Goal: Information Seeking & Learning: Learn about a topic

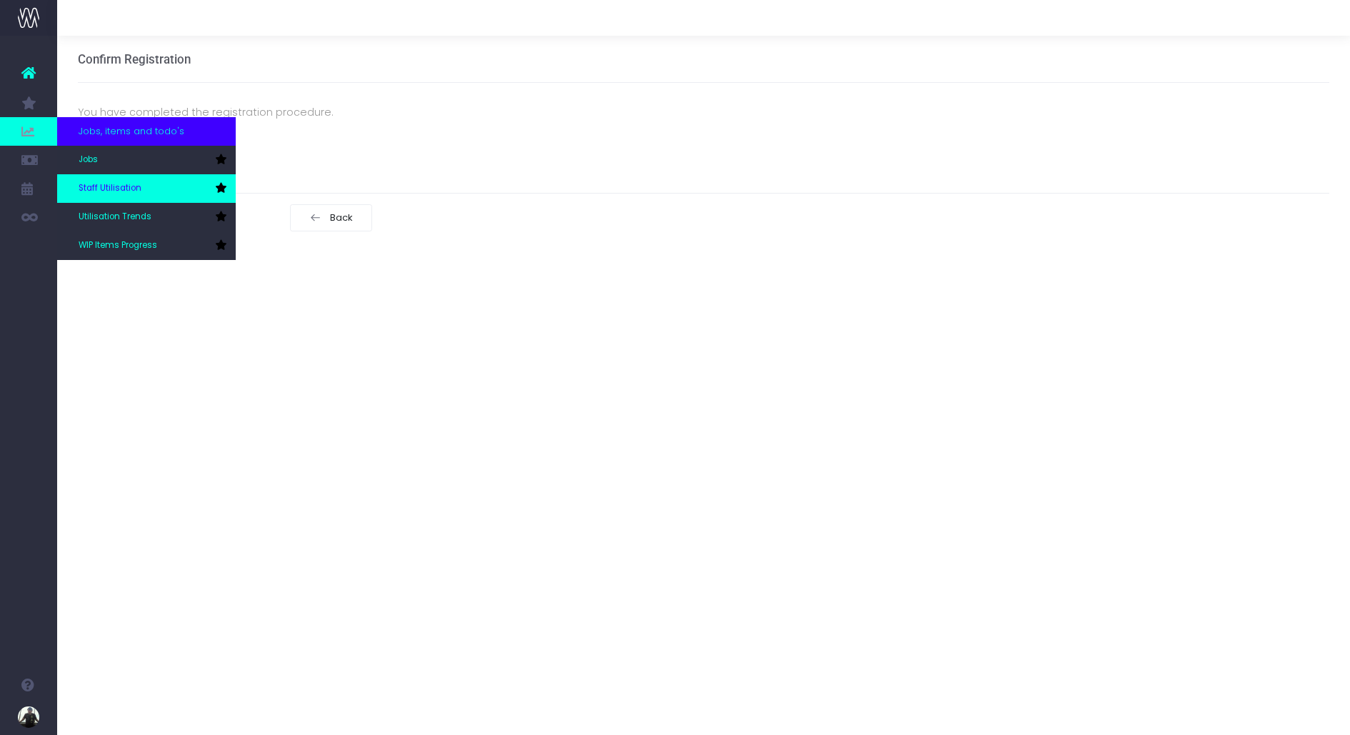
click at [121, 184] on span "Staff Utilisation" at bounding box center [110, 188] width 63 height 13
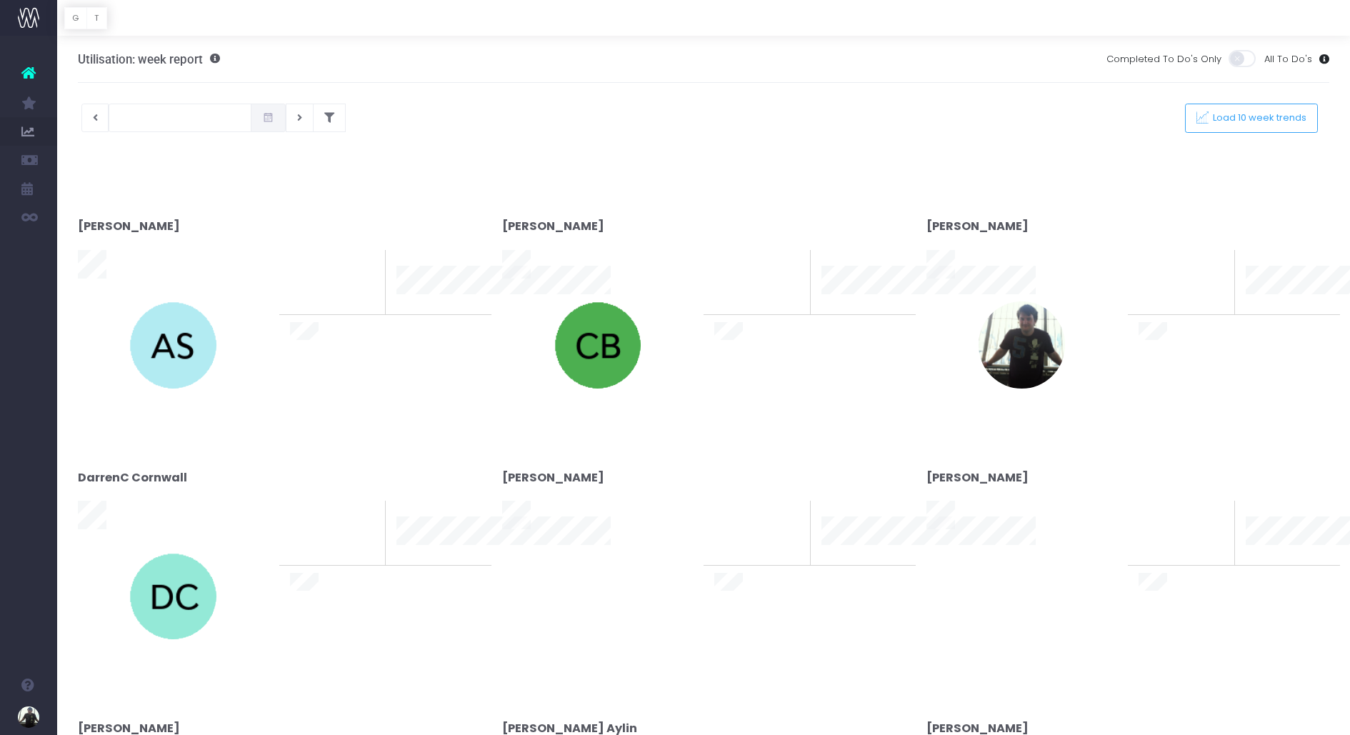
type input "[DATE]"
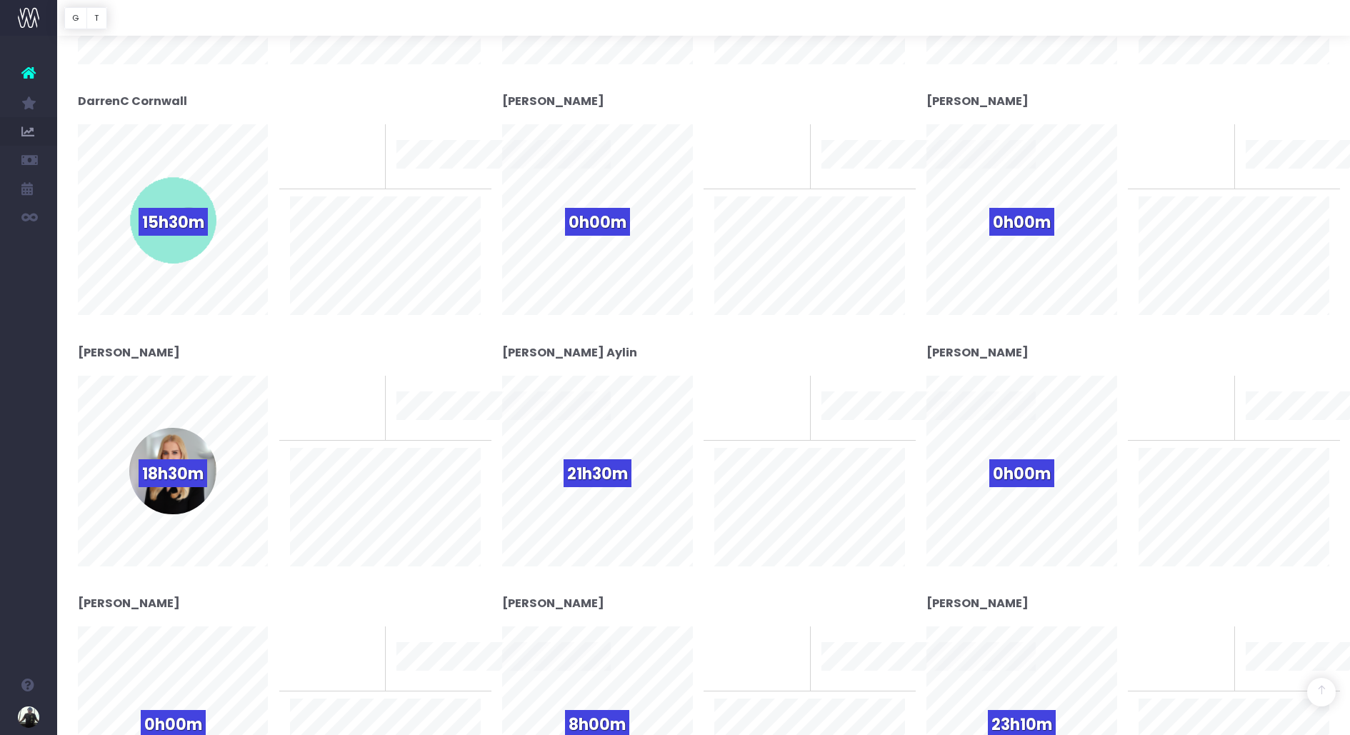
scroll to position [613, 0]
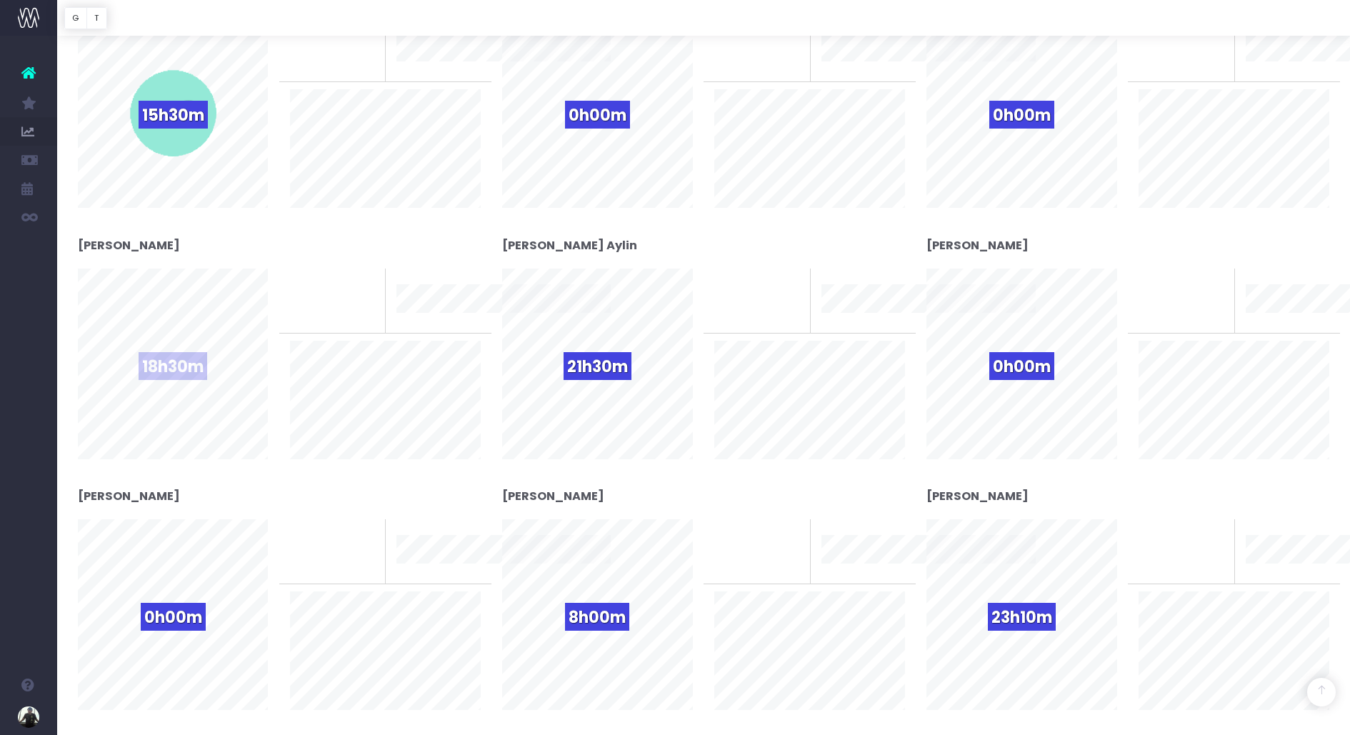
click at [179, 371] on span "18h30m" at bounding box center [173, 366] width 69 height 28
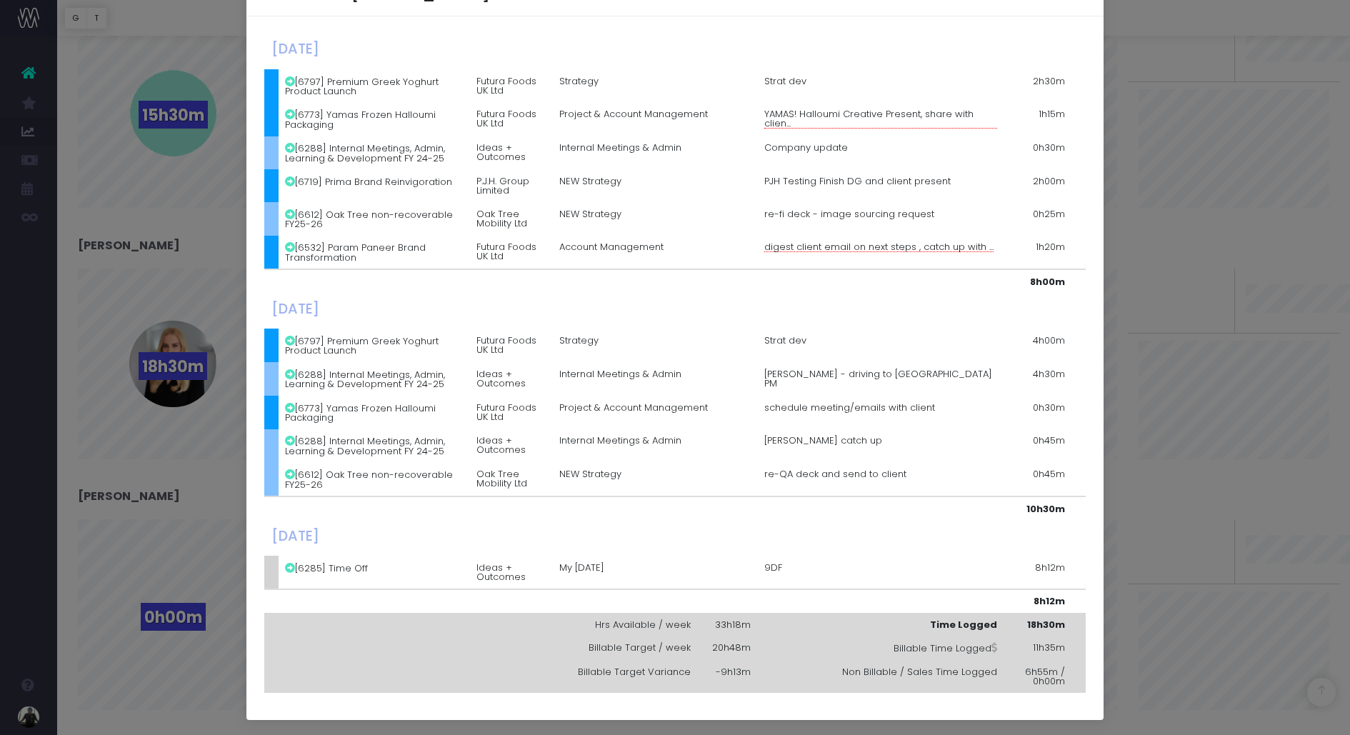
scroll to position [51, 0]
click at [725, 358] on td "Strategy" at bounding box center [654, 345] width 205 height 34
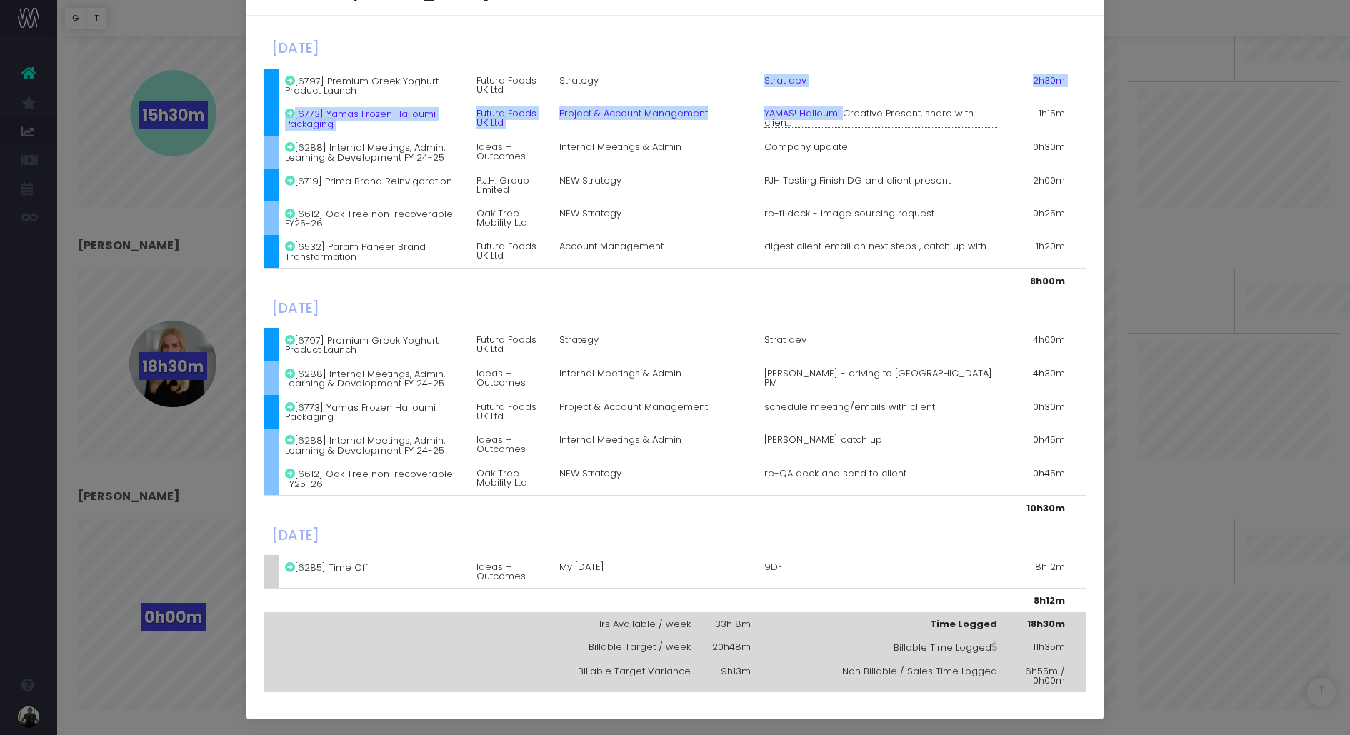
drag, startPoint x: 758, startPoint y: 75, endPoint x: 845, endPoint y: 112, distance: 94.7
click at [845, 112] on tbody "[DATE] [6797] Premium Greek Yoghurt Product Launch Futura Foods UK Ltd Strategy…" at bounding box center [674, 363] width 821 height 659
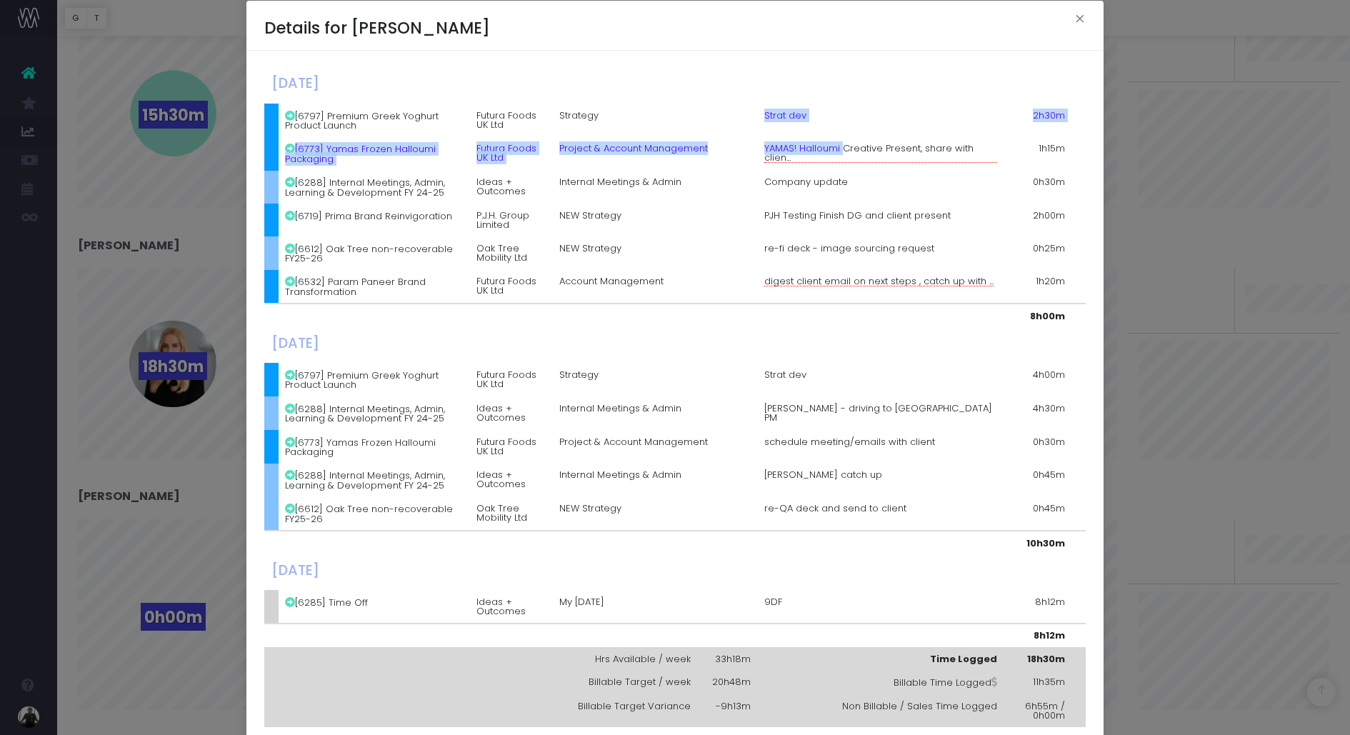
scroll to position [0, 0]
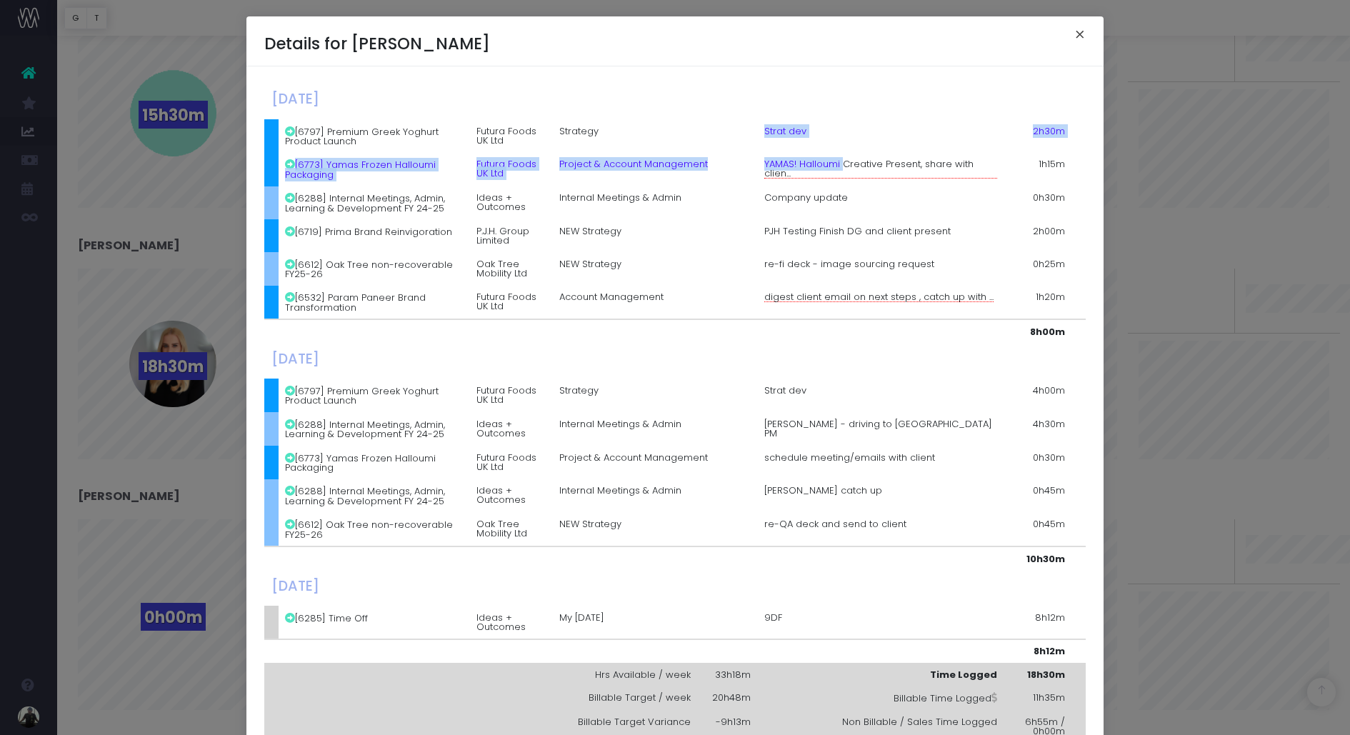
click at [1086, 32] on button "×" at bounding box center [1080, 36] width 30 height 23
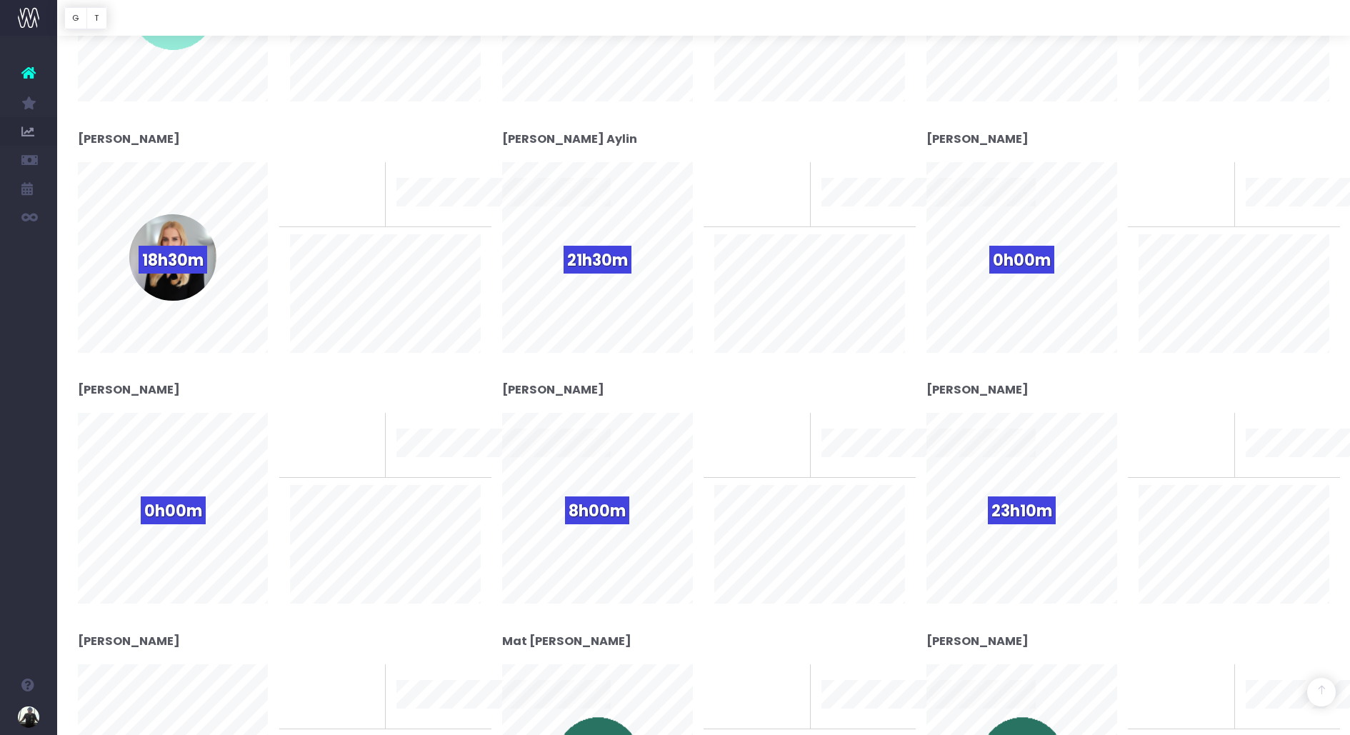
scroll to position [721, 0]
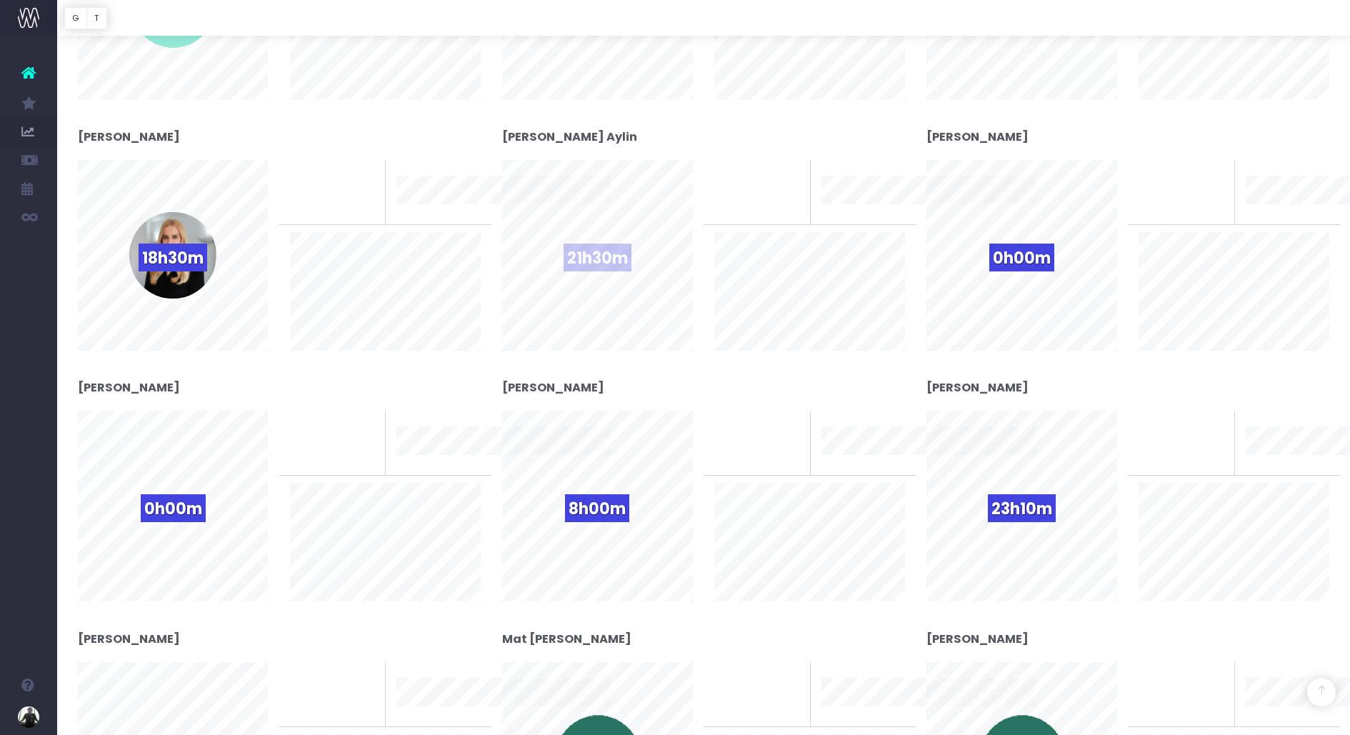
click at [599, 266] on span "21h30m" at bounding box center [598, 258] width 68 height 28
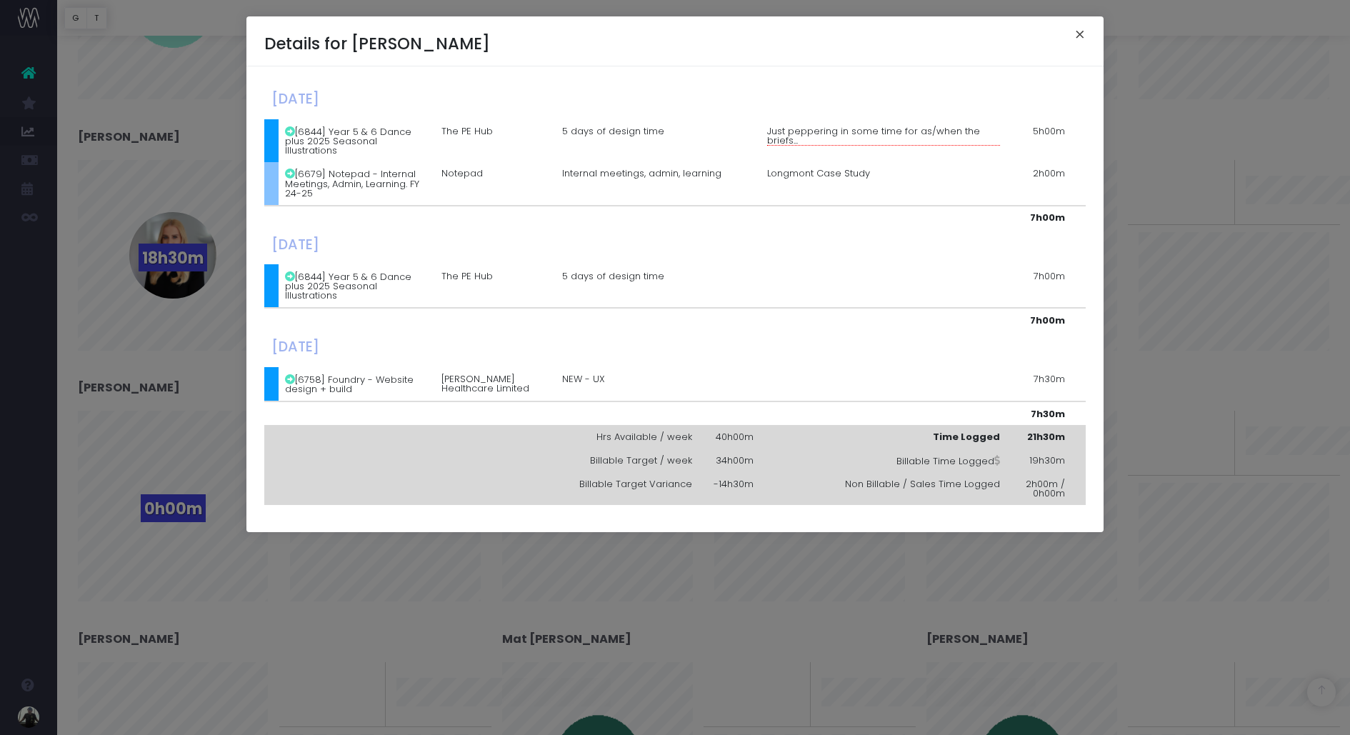
click at [1079, 39] on button "×" at bounding box center [1080, 36] width 30 height 23
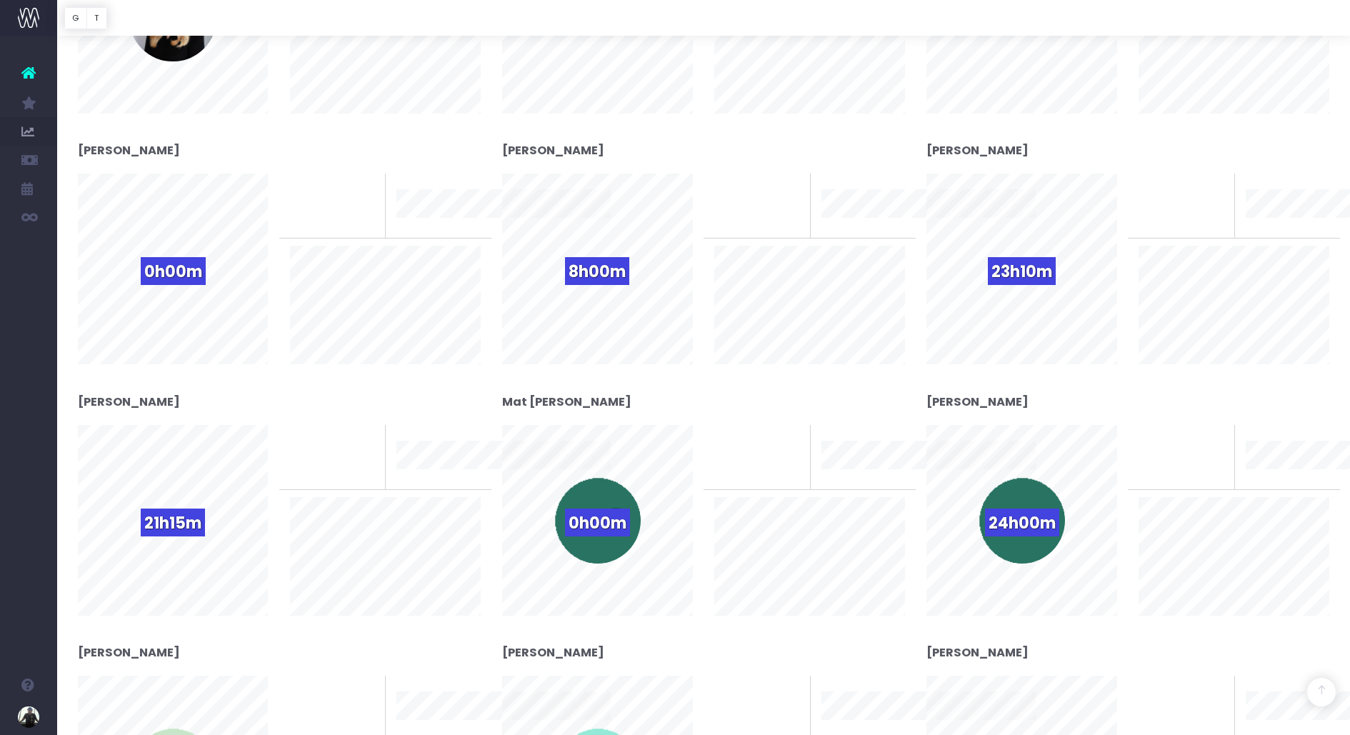
scroll to position [962, 0]
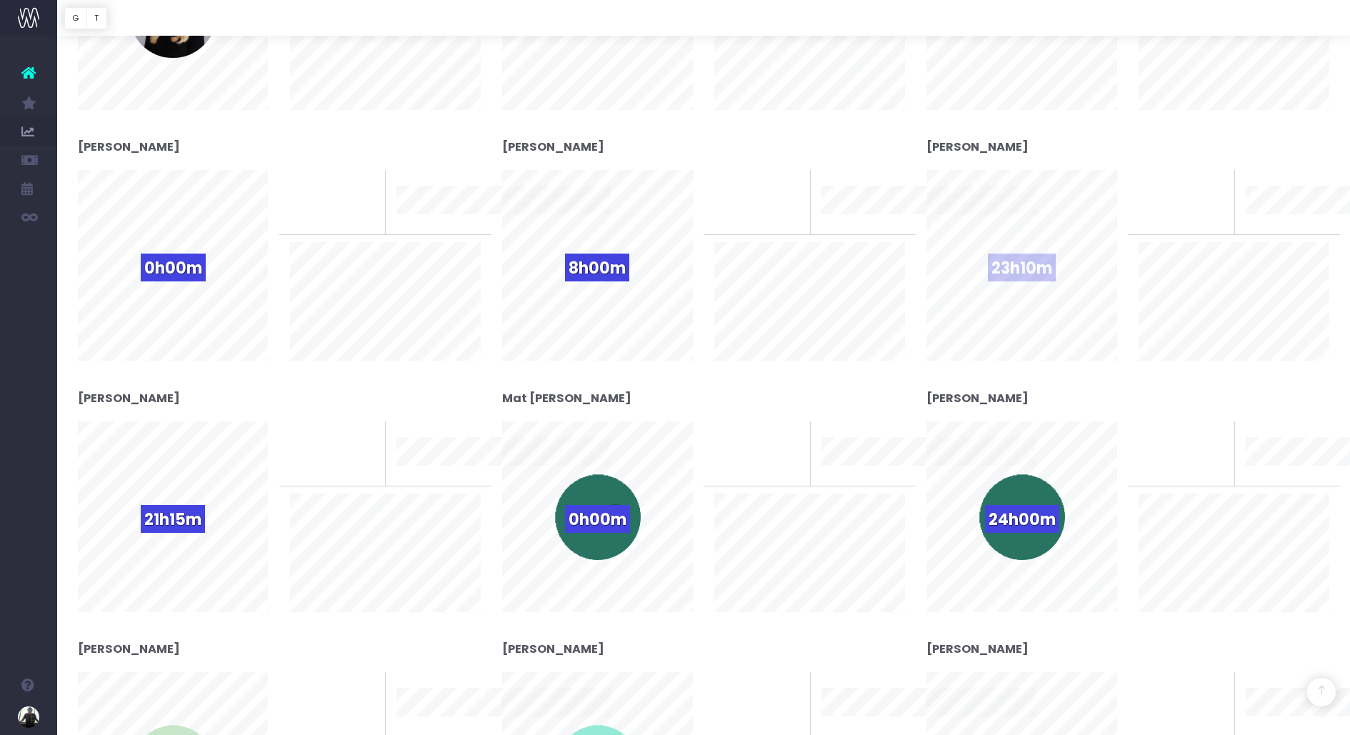
click at [1035, 263] on span "23h10m" at bounding box center [1022, 268] width 68 height 28
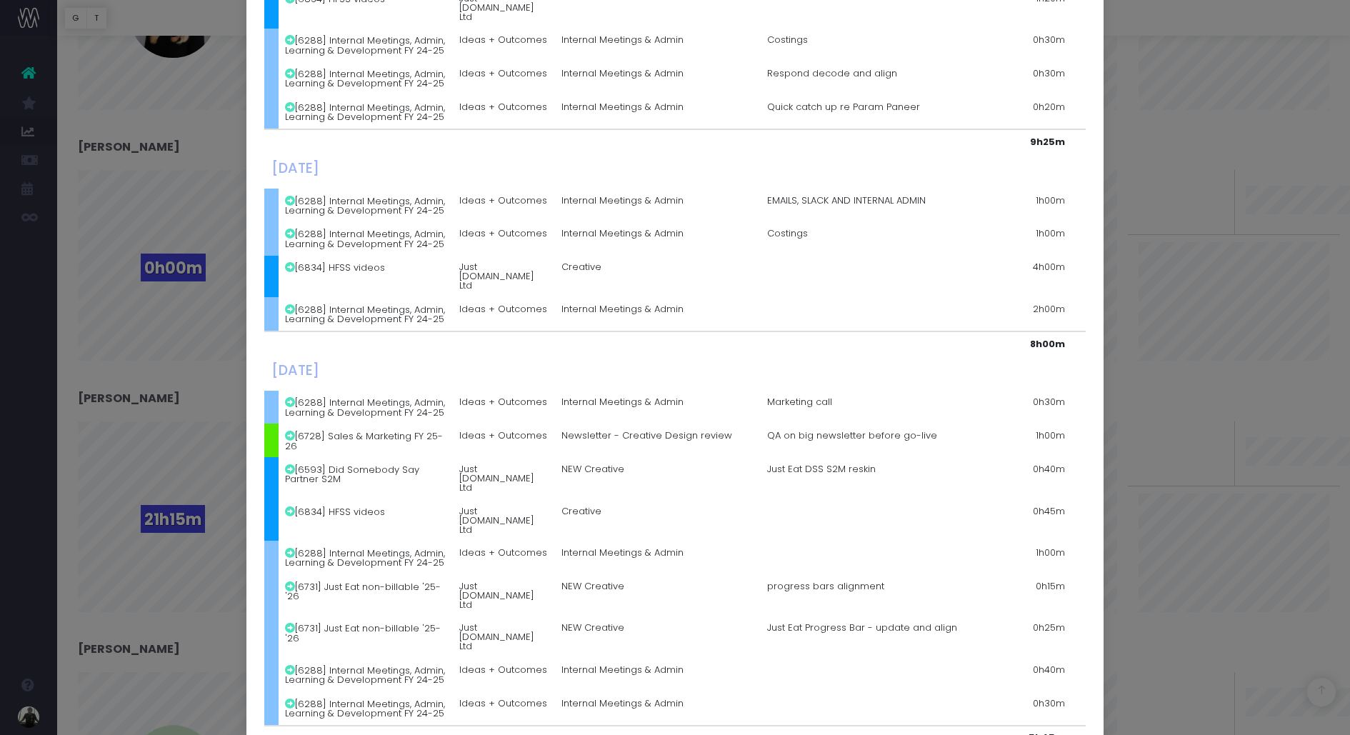
scroll to position [294, 0]
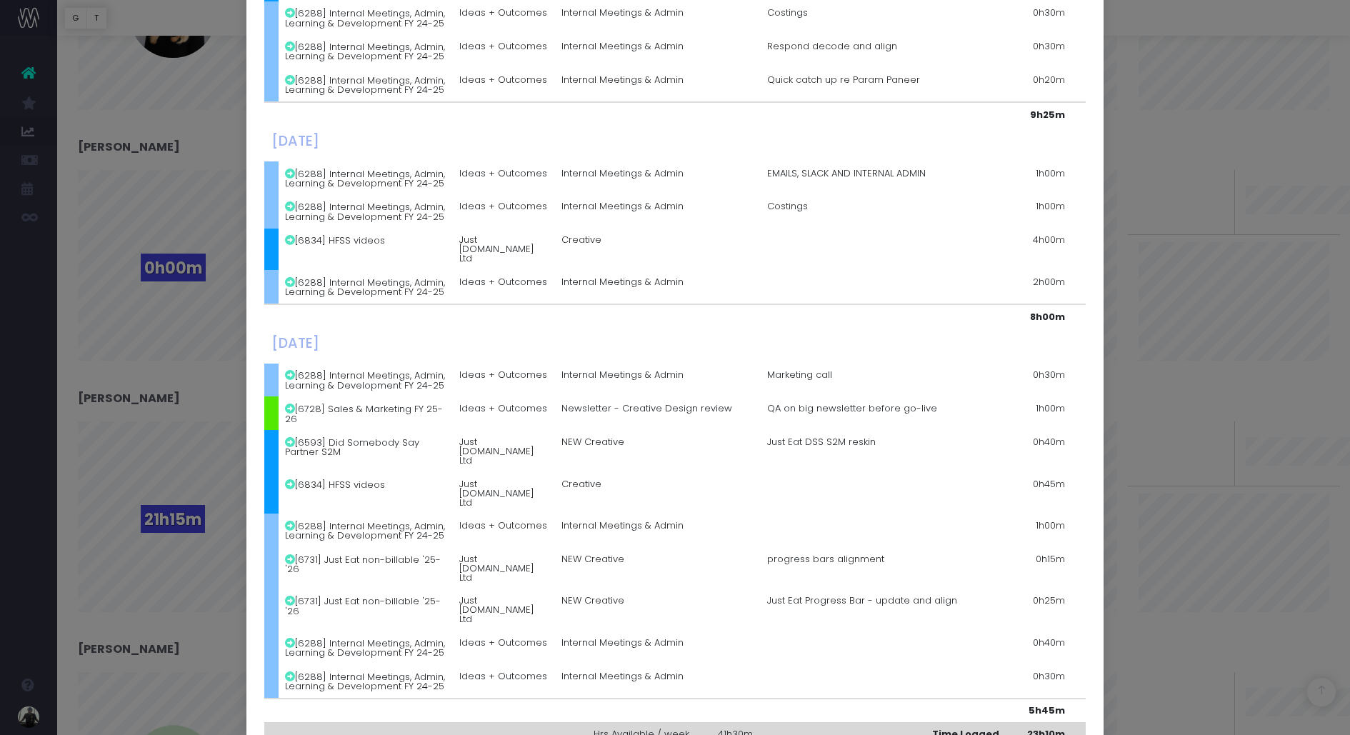
drag, startPoint x: 766, startPoint y: 339, endPoint x: 972, endPoint y: 453, distance: 235.0
click at [973, 454] on table "[DATE] [6288] Internal Meetings, Admin, Learning & Development FY 24-25 Ideas +…" at bounding box center [674, 296] width 821 height 1011
click at [972, 472] on td at bounding box center [883, 493] width 246 height 42
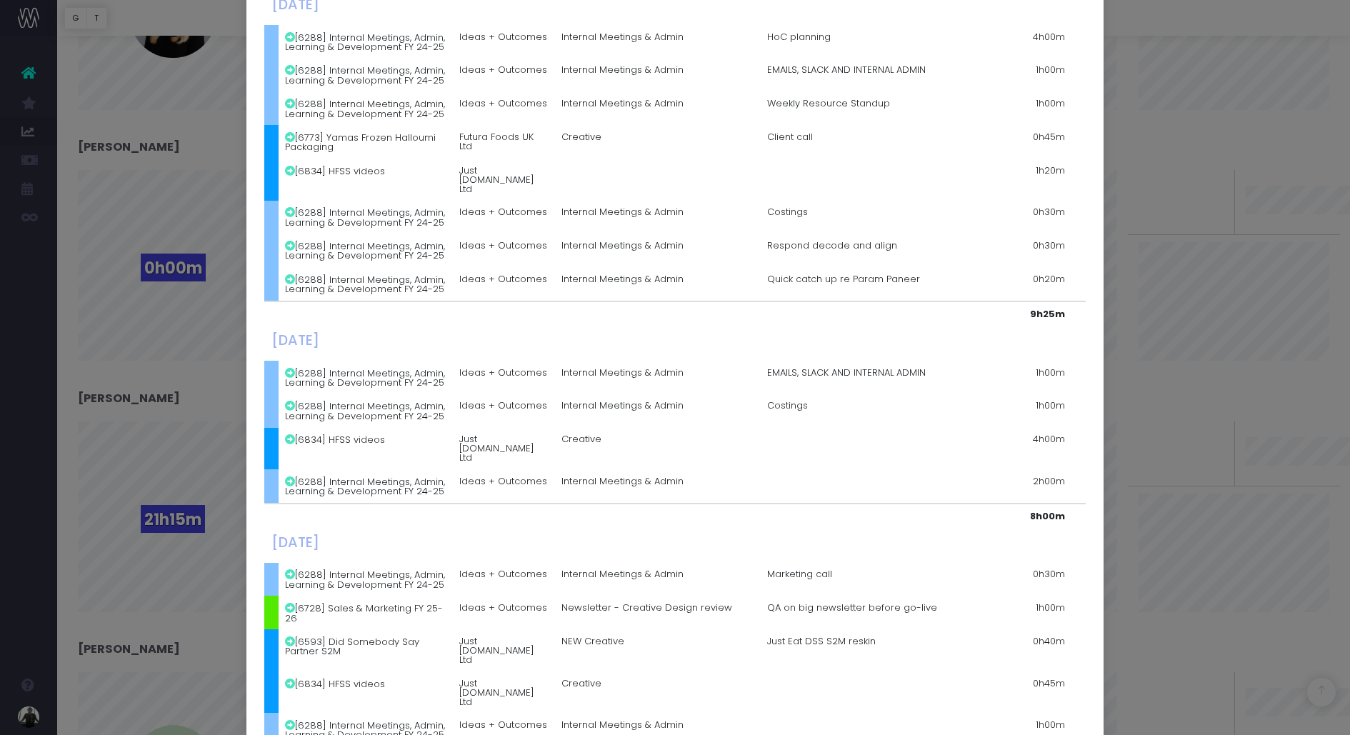
scroll to position [0, 0]
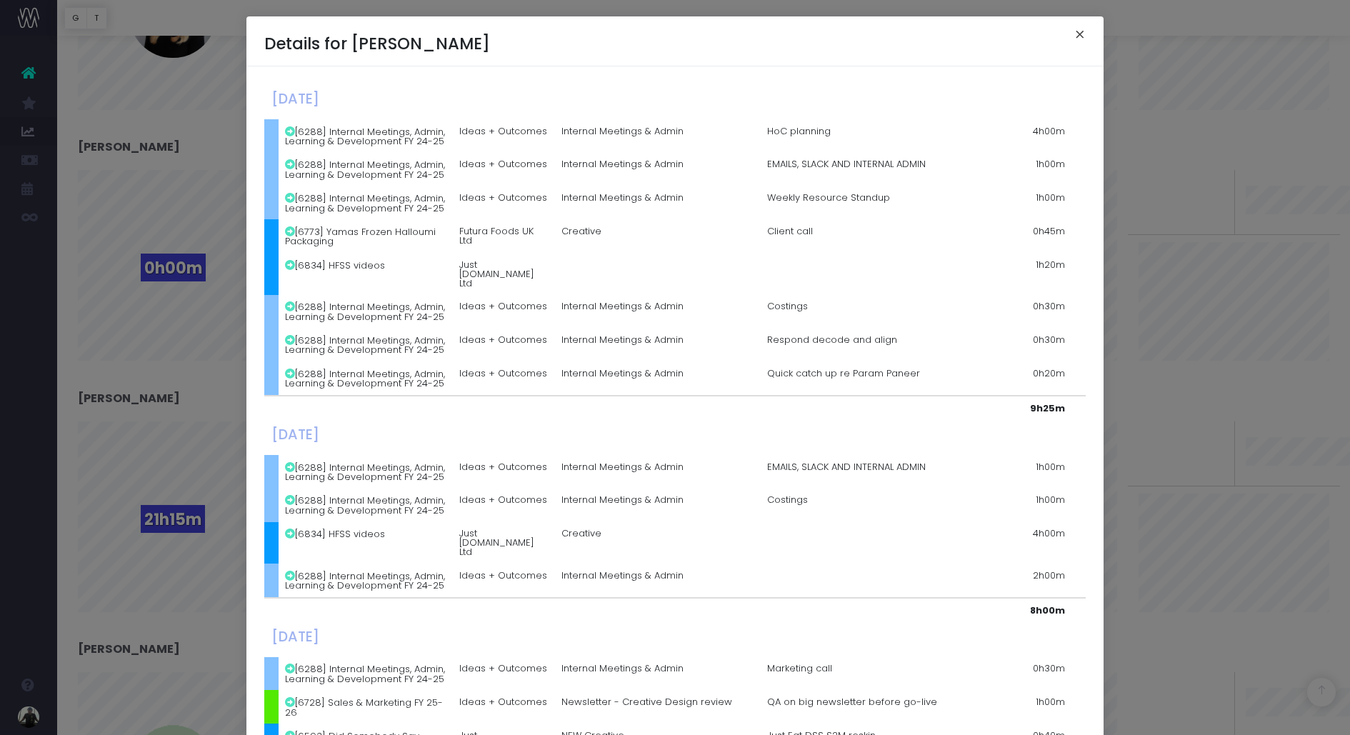
click at [1081, 32] on button "×" at bounding box center [1080, 36] width 30 height 23
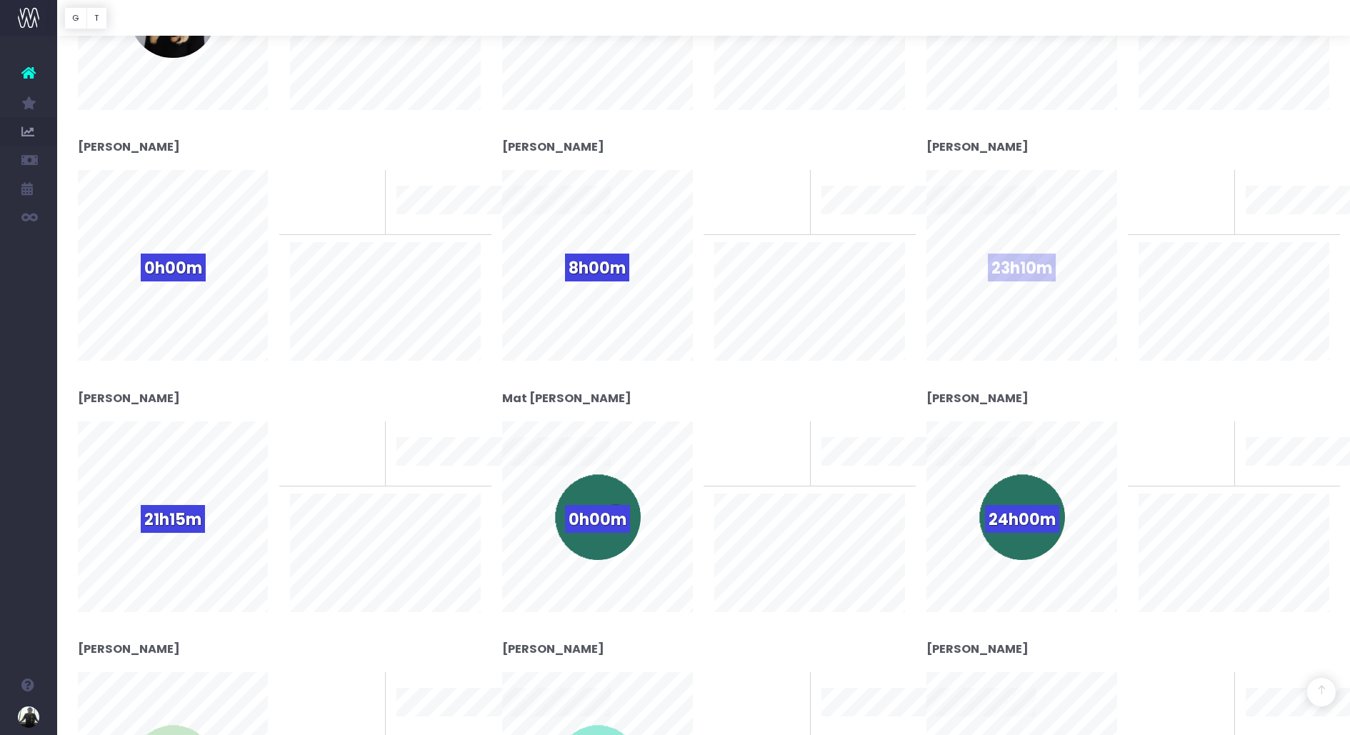
click at [1024, 261] on span "23h10m" at bounding box center [1022, 268] width 68 height 28
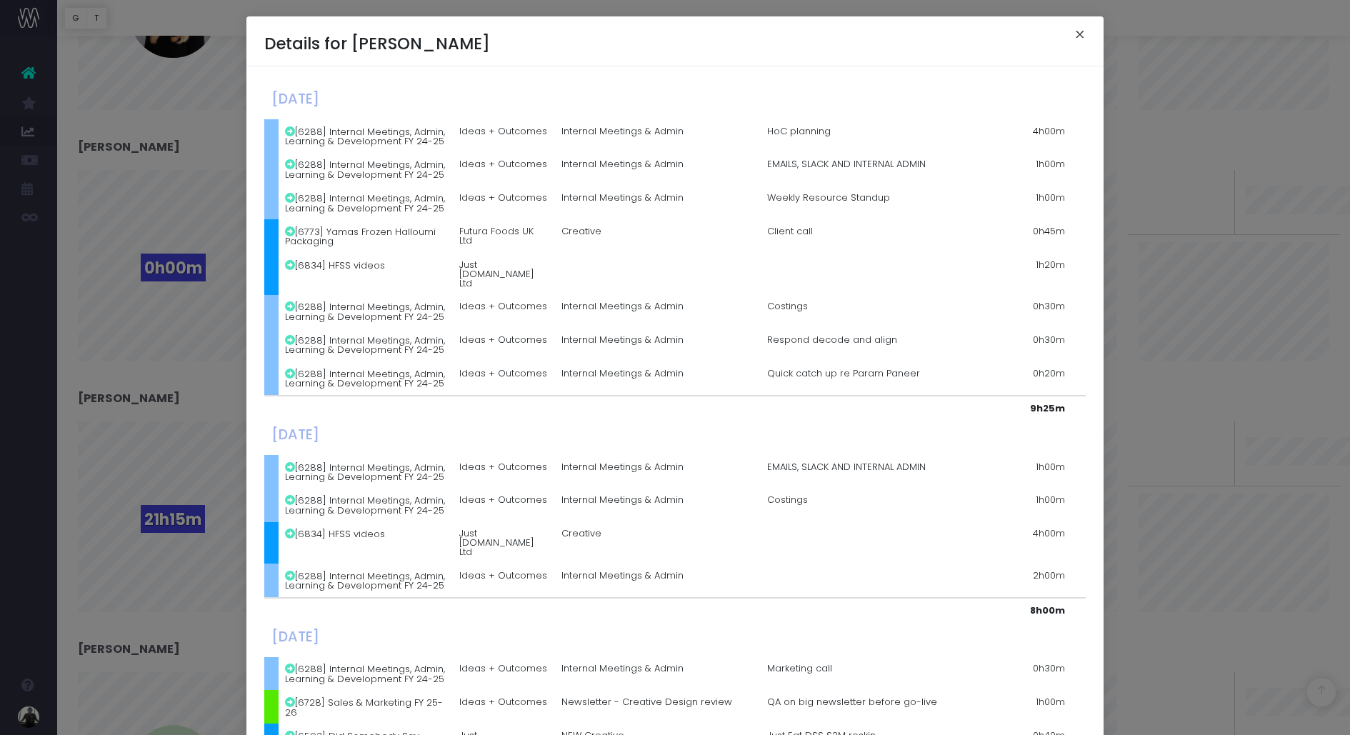
click at [1072, 34] on button "×" at bounding box center [1080, 36] width 30 height 23
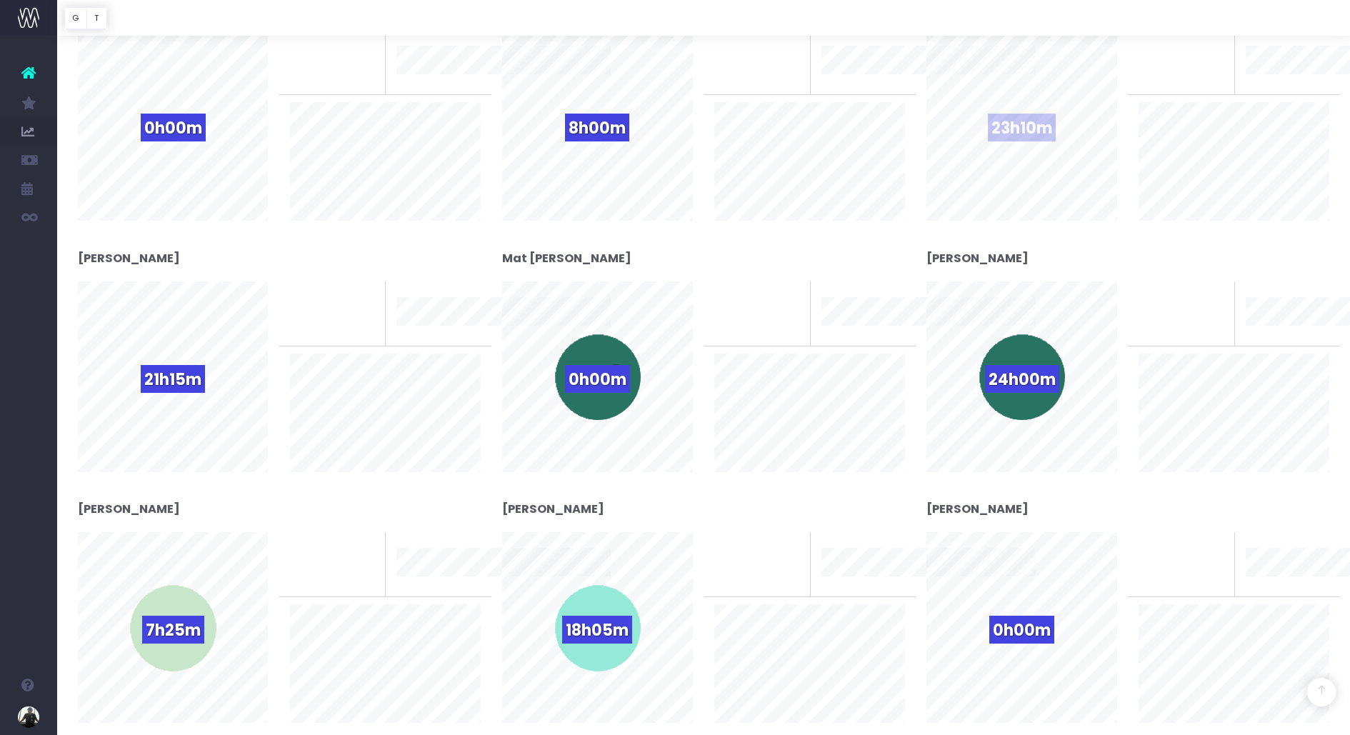
scroll to position [1111, 0]
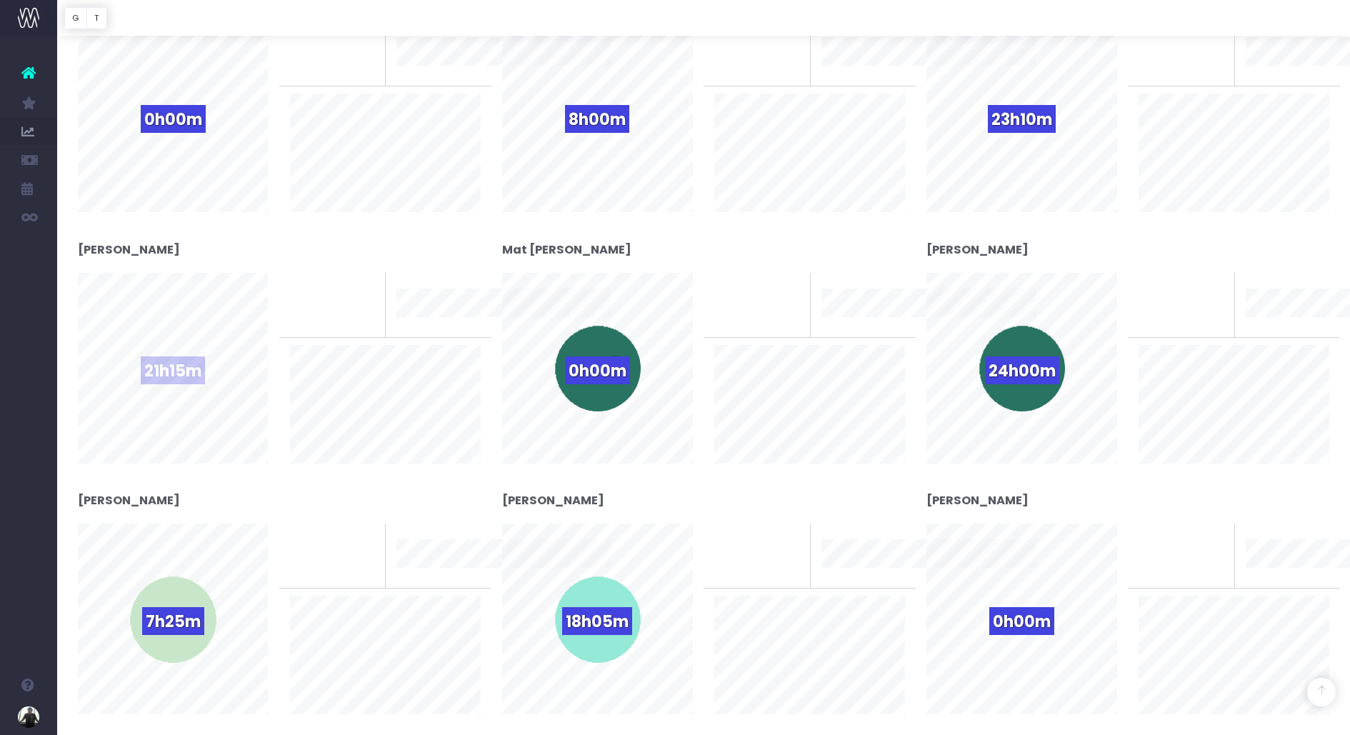
click at [170, 376] on span "21h15m" at bounding box center [173, 370] width 64 height 28
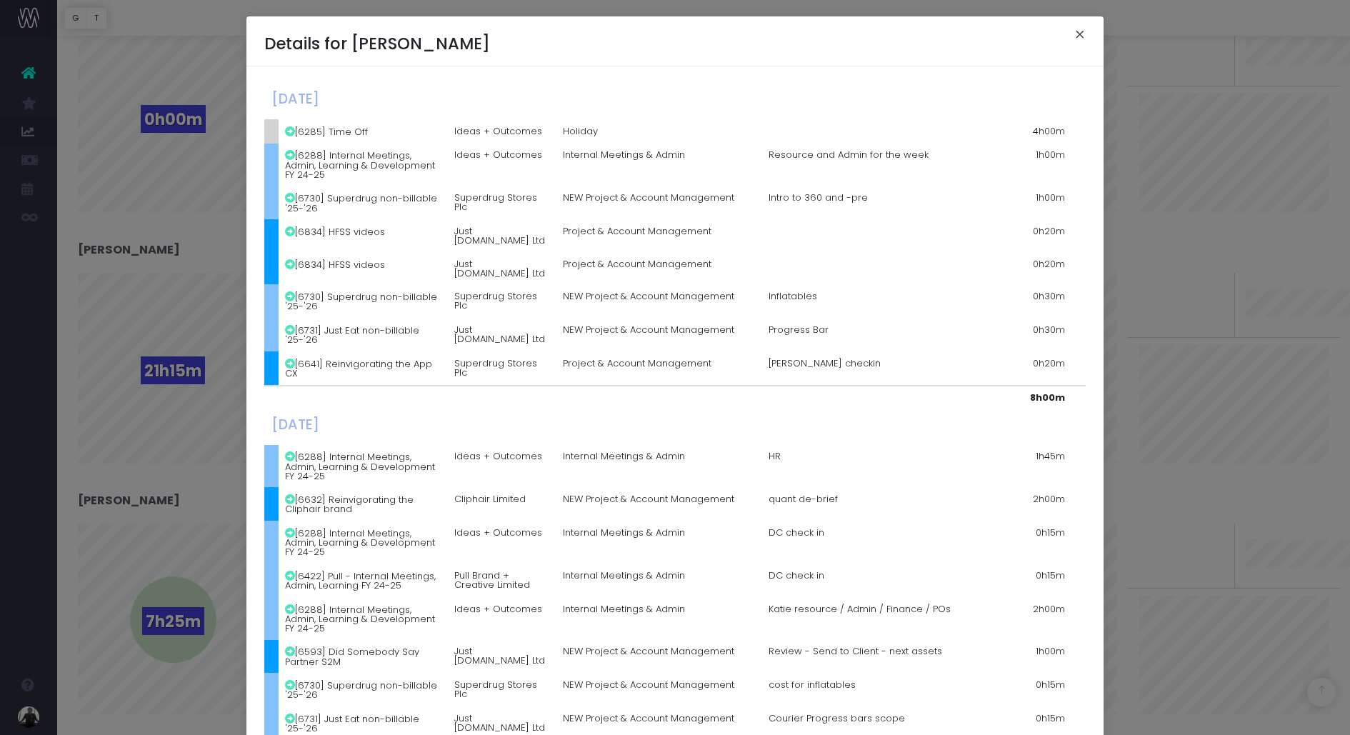
click at [1080, 33] on button "×" at bounding box center [1080, 36] width 30 height 23
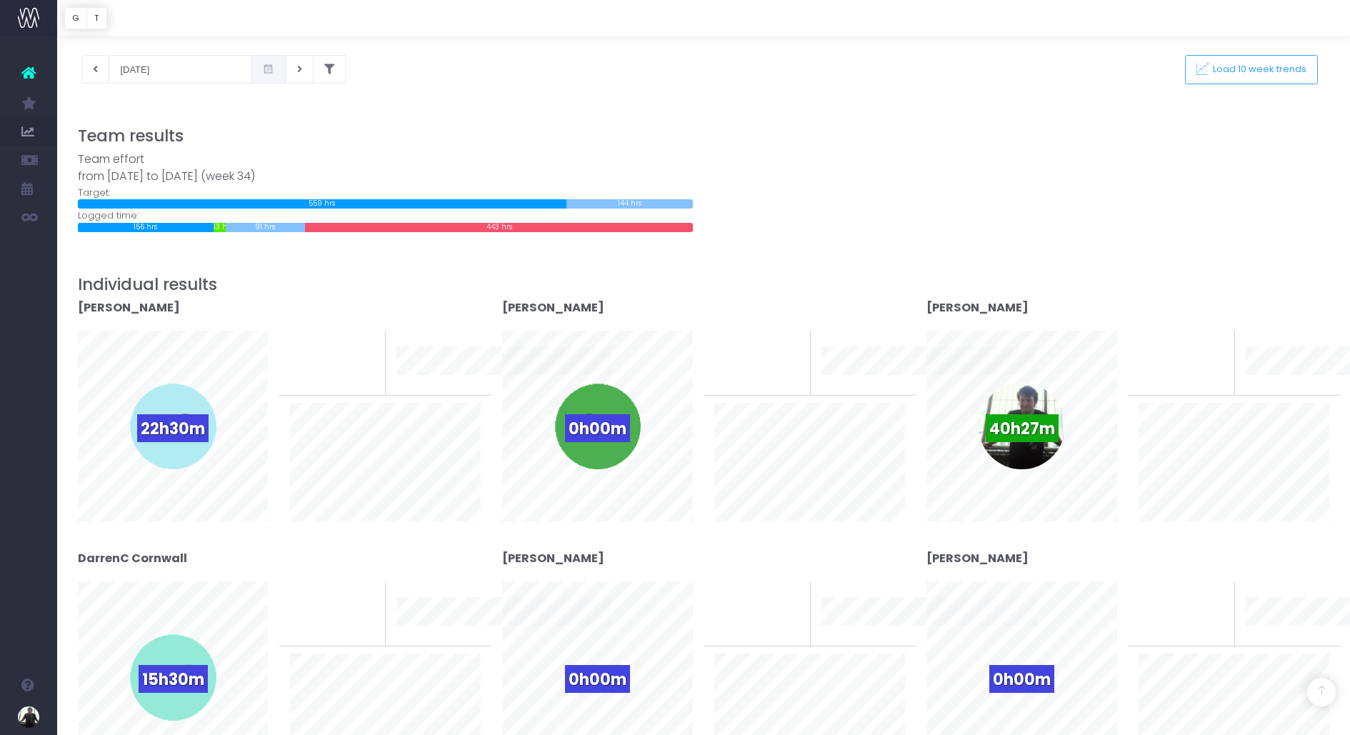
scroll to position [0, 0]
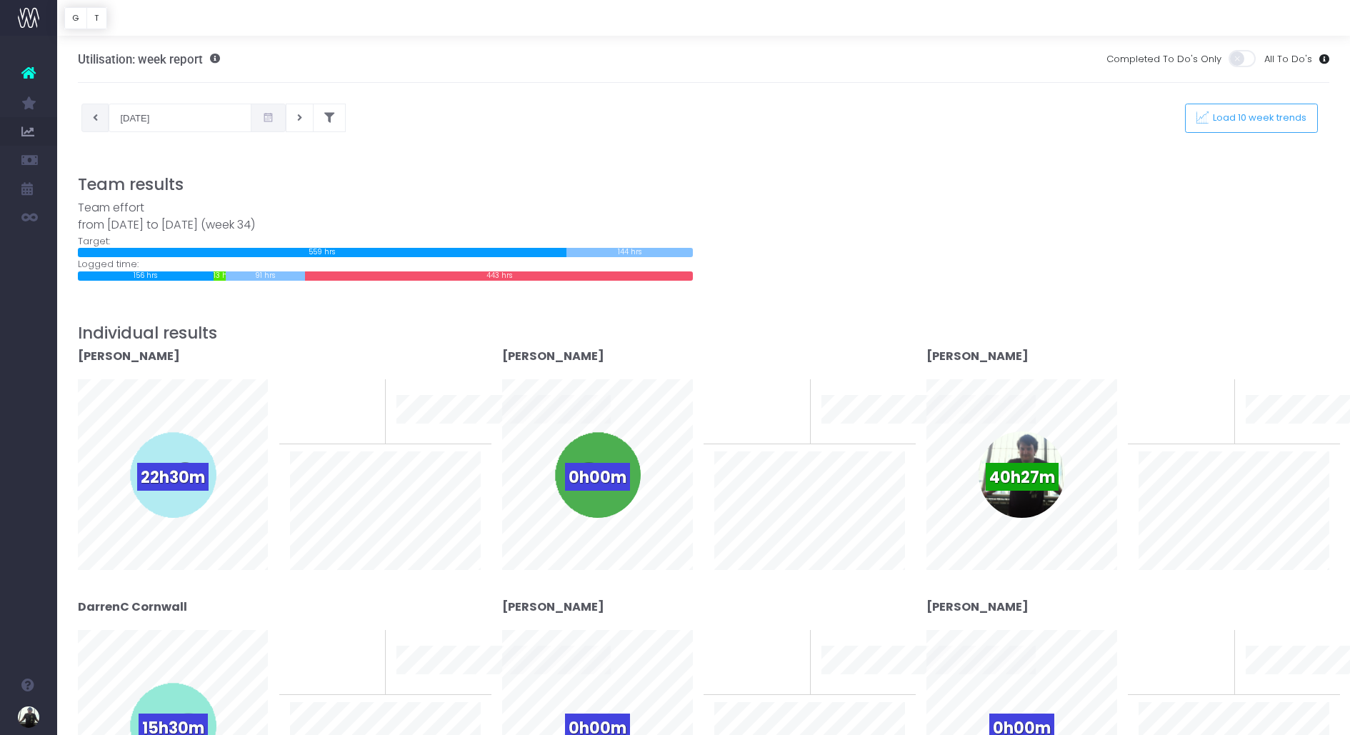
click at [95, 118] on icon at bounding box center [95, 118] width 5 height 0
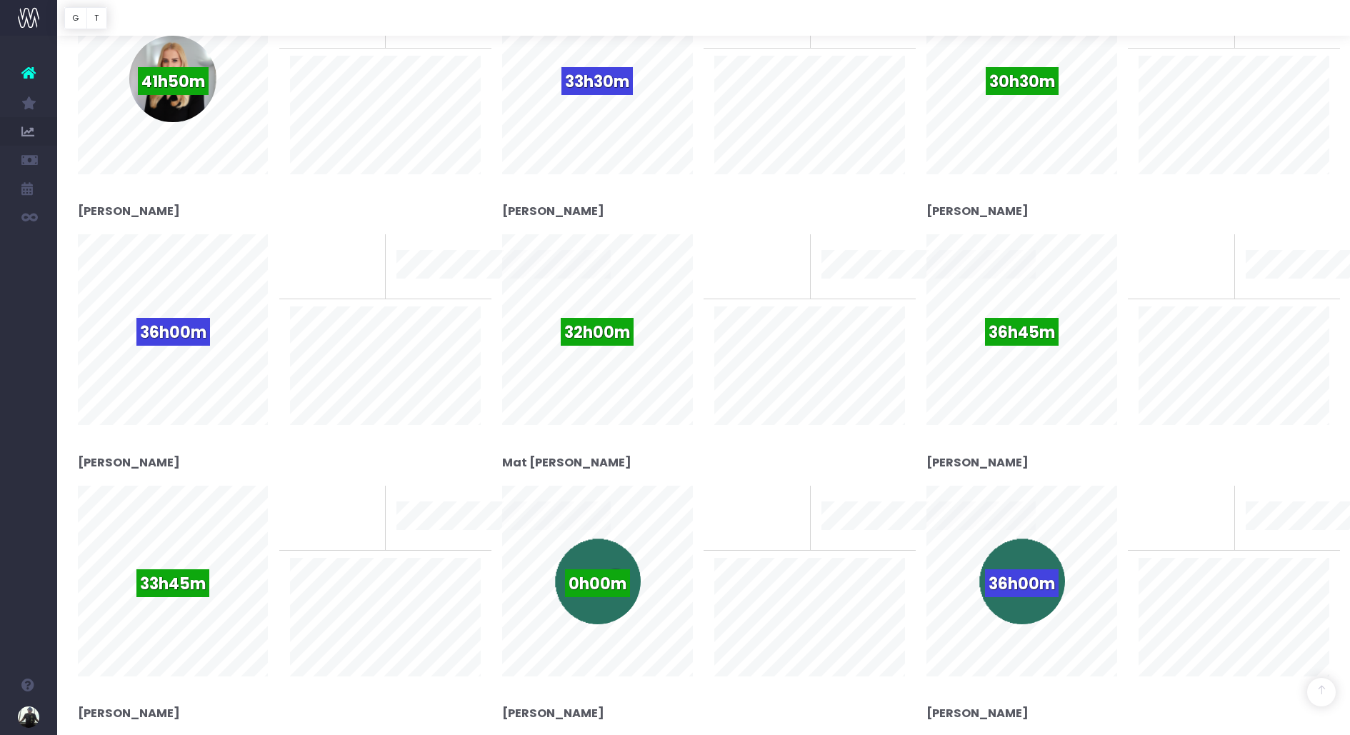
scroll to position [908, 0]
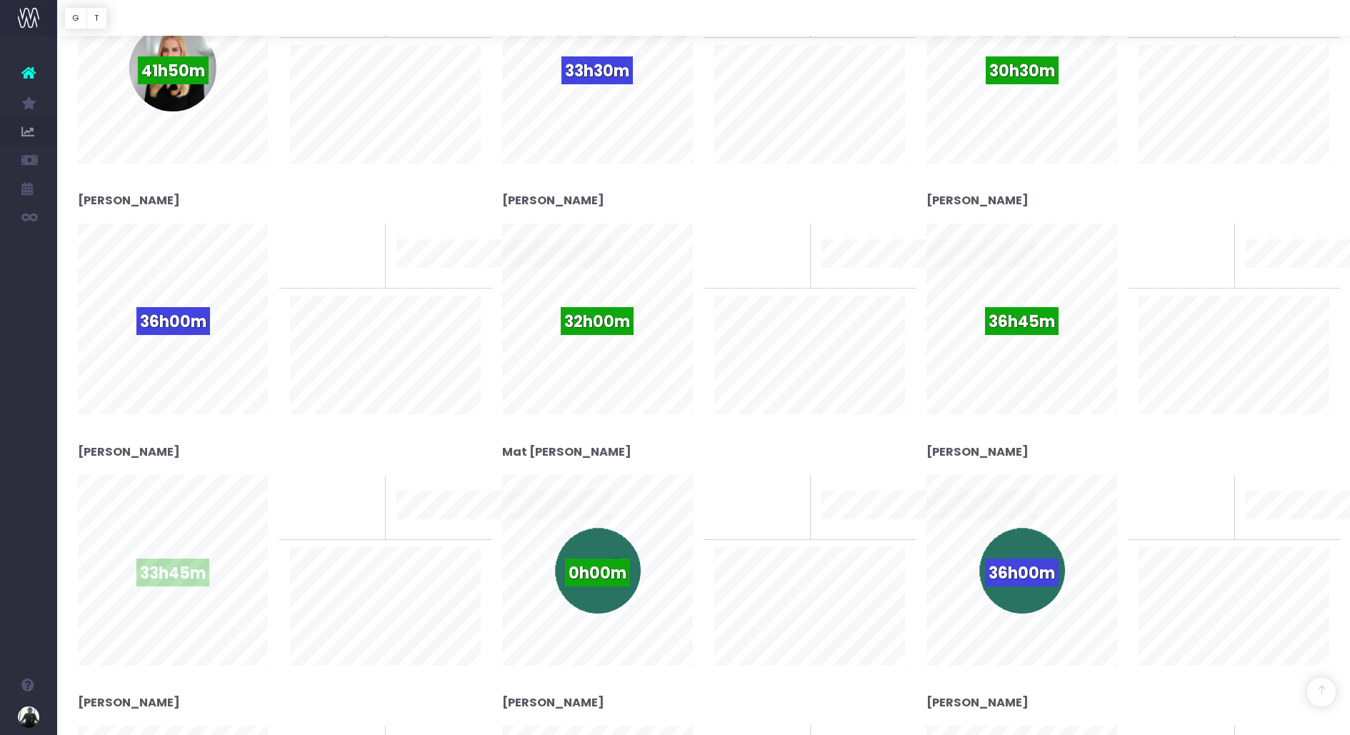
click at [169, 583] on span "33h45m" at bounding box center [172, 573] width 73 height 28
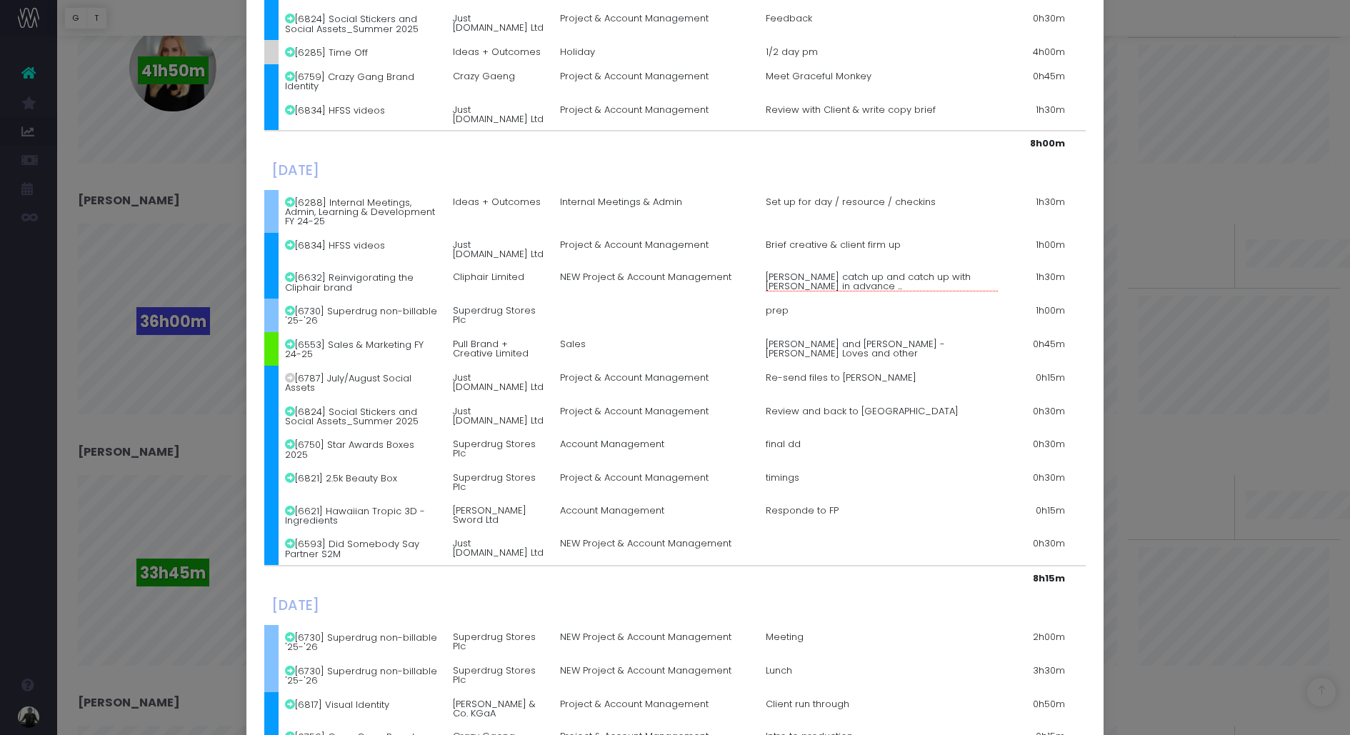
scroll to position [580, 0]
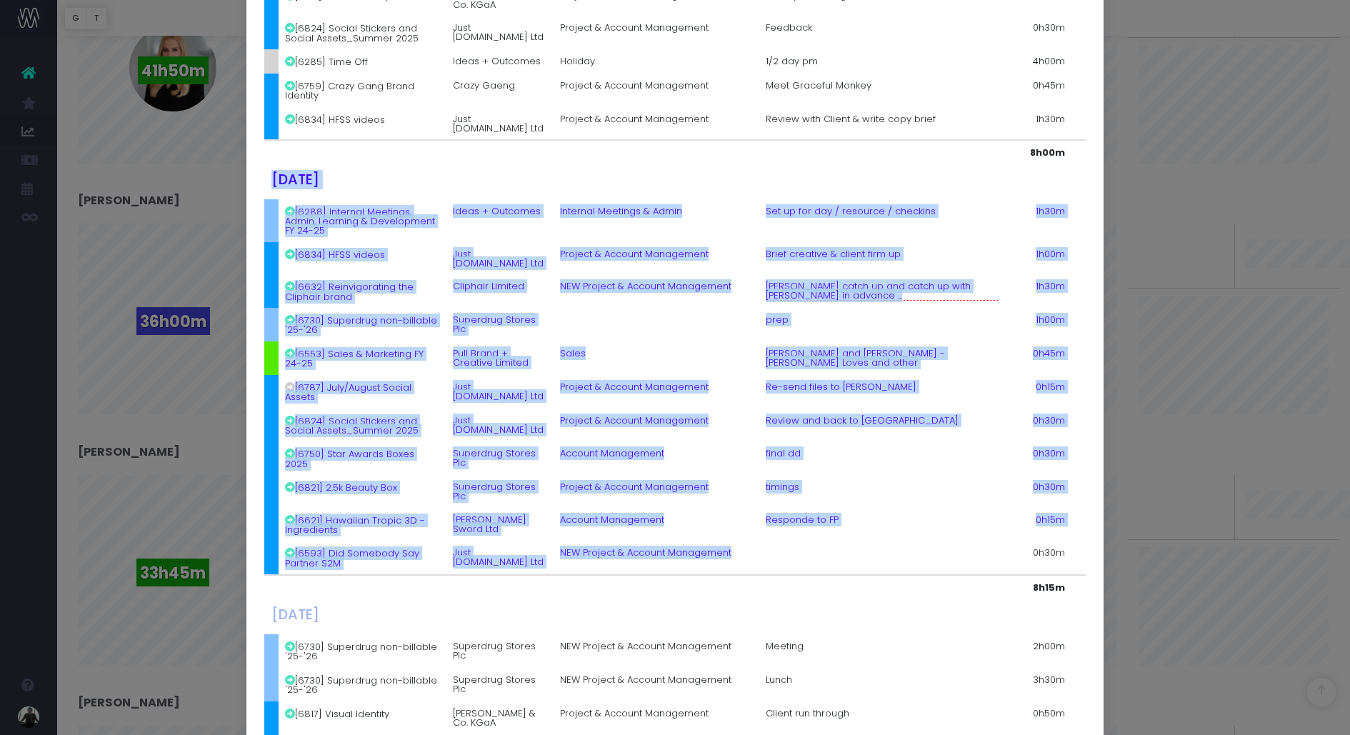
drag, startPoint x: 811, startPoint y: 484, endPoint x: 559, endPoint y: 116, distance: 445.9
click at [559, 116] on tbody "[DATE] [6288] Internal Meetings, Admin, Learning & Development FY 24-25 Ideas +…" at bounding box center [674, 377] width 821 height 1746
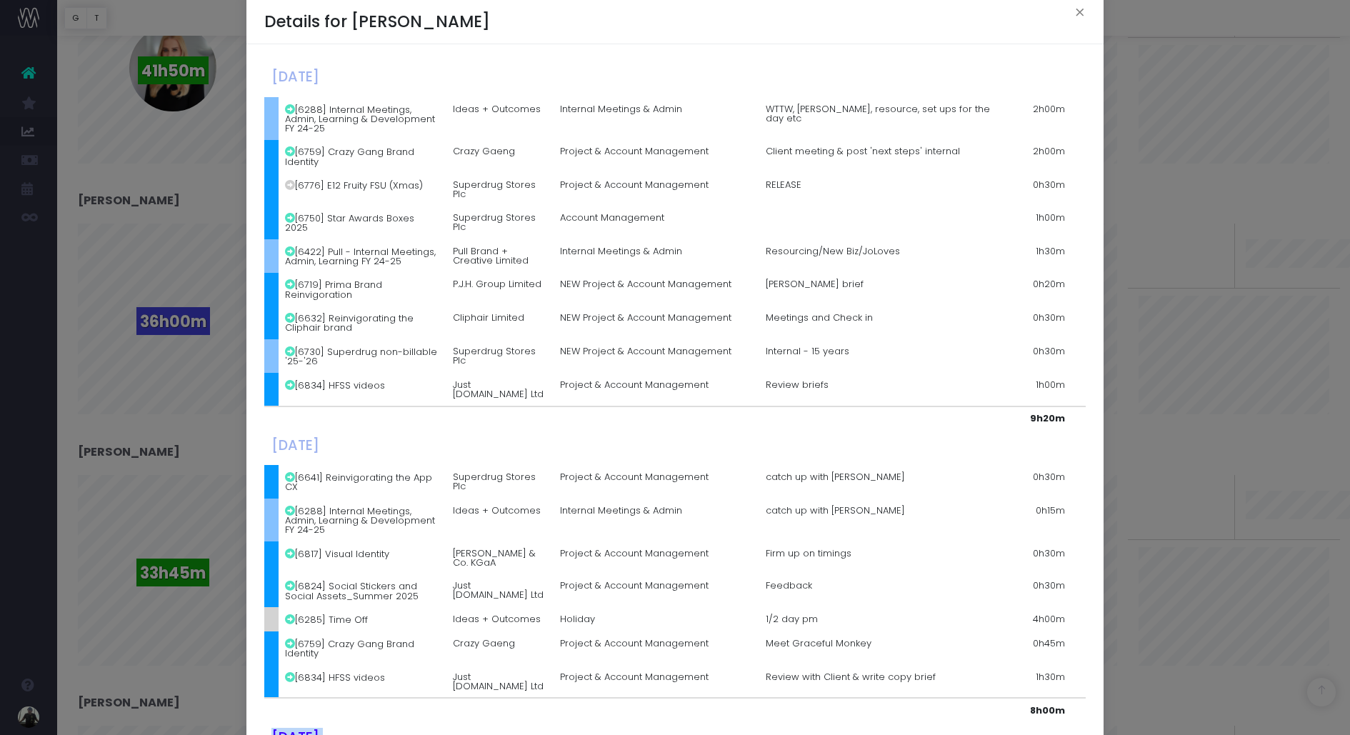
scroll to position [15, 0]
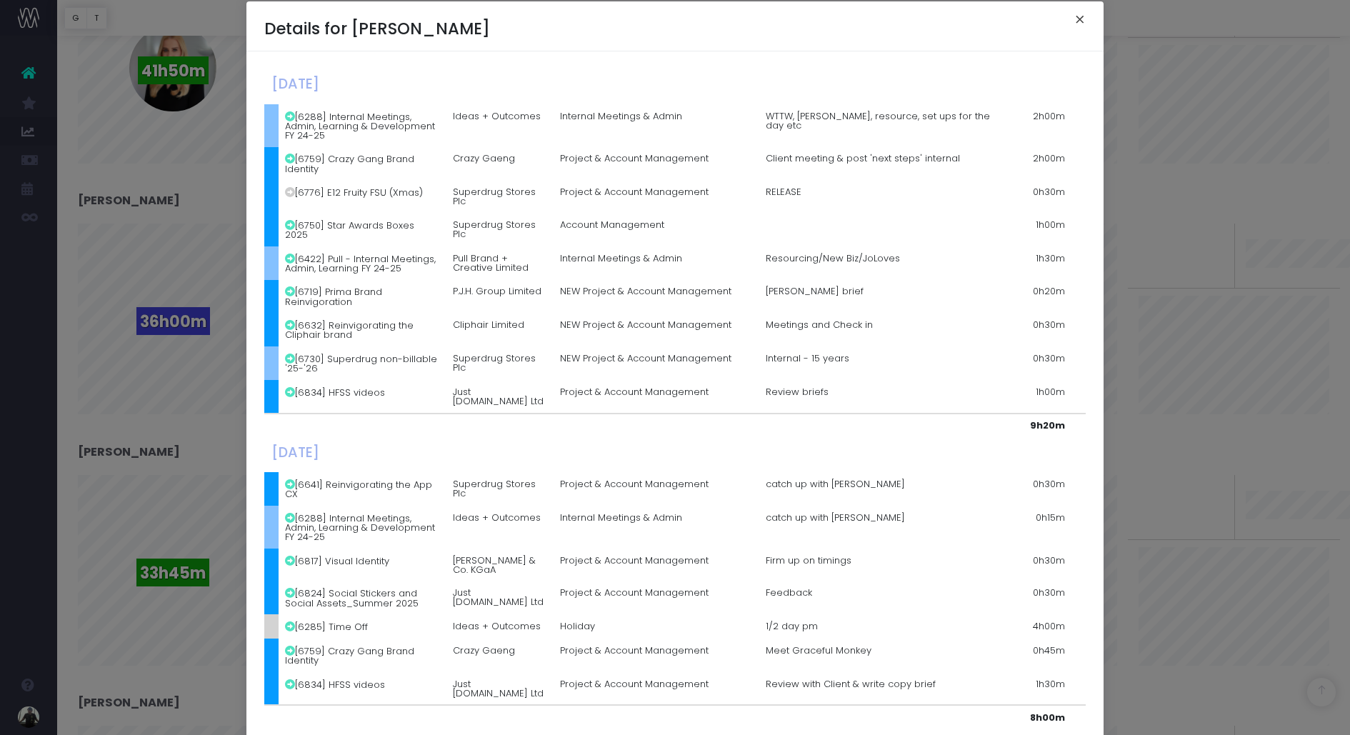
click at [1078, 15] on button "×" at bounding box center [1080, 21] width 30 height 23
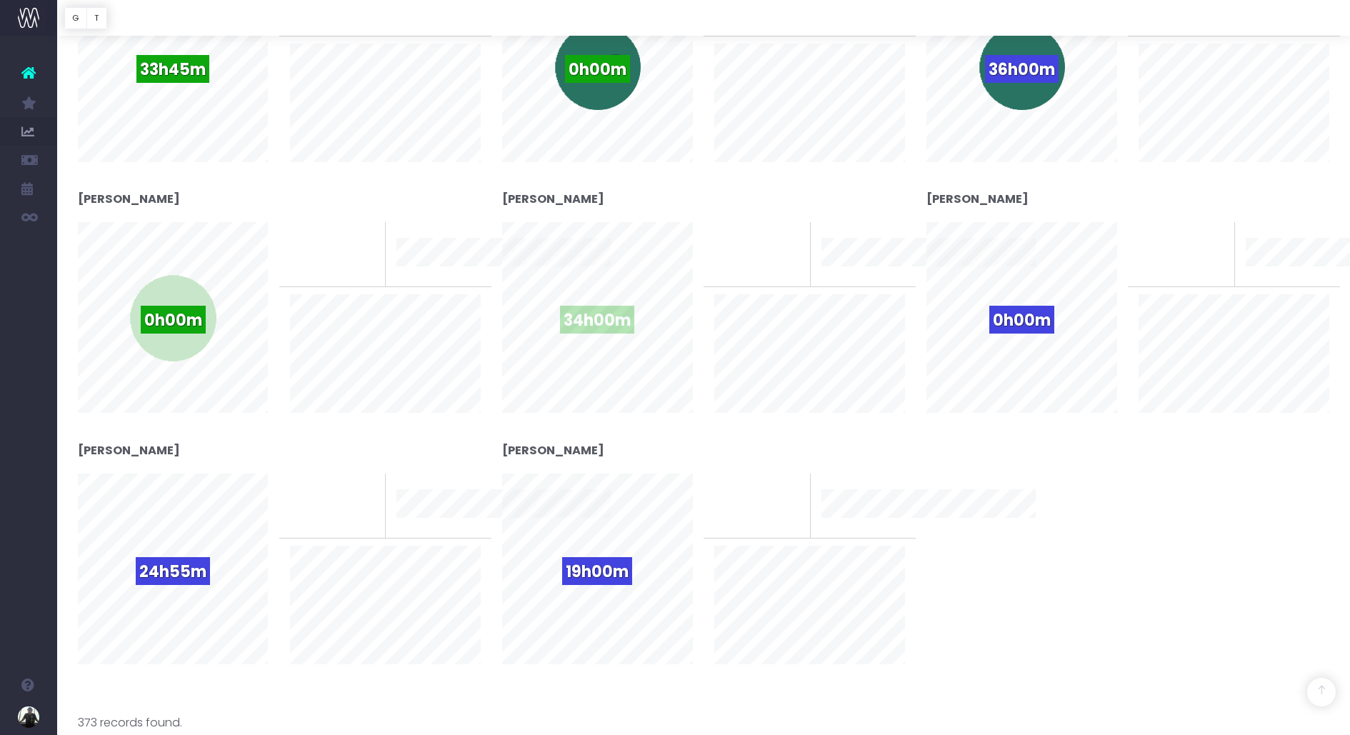
scroll to position [1483, 0]
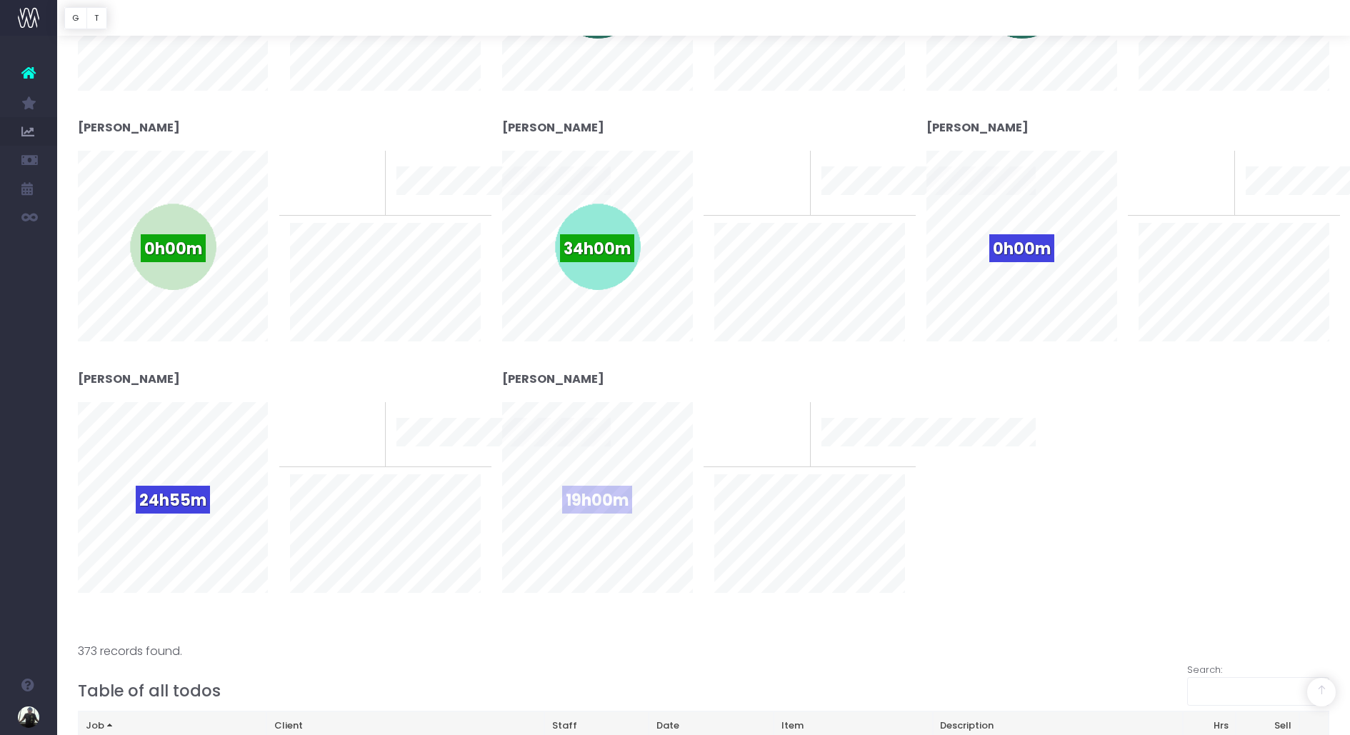
click at [611, 500] on span "19h00m" at bounding box center [597, 500] width 70 height 28
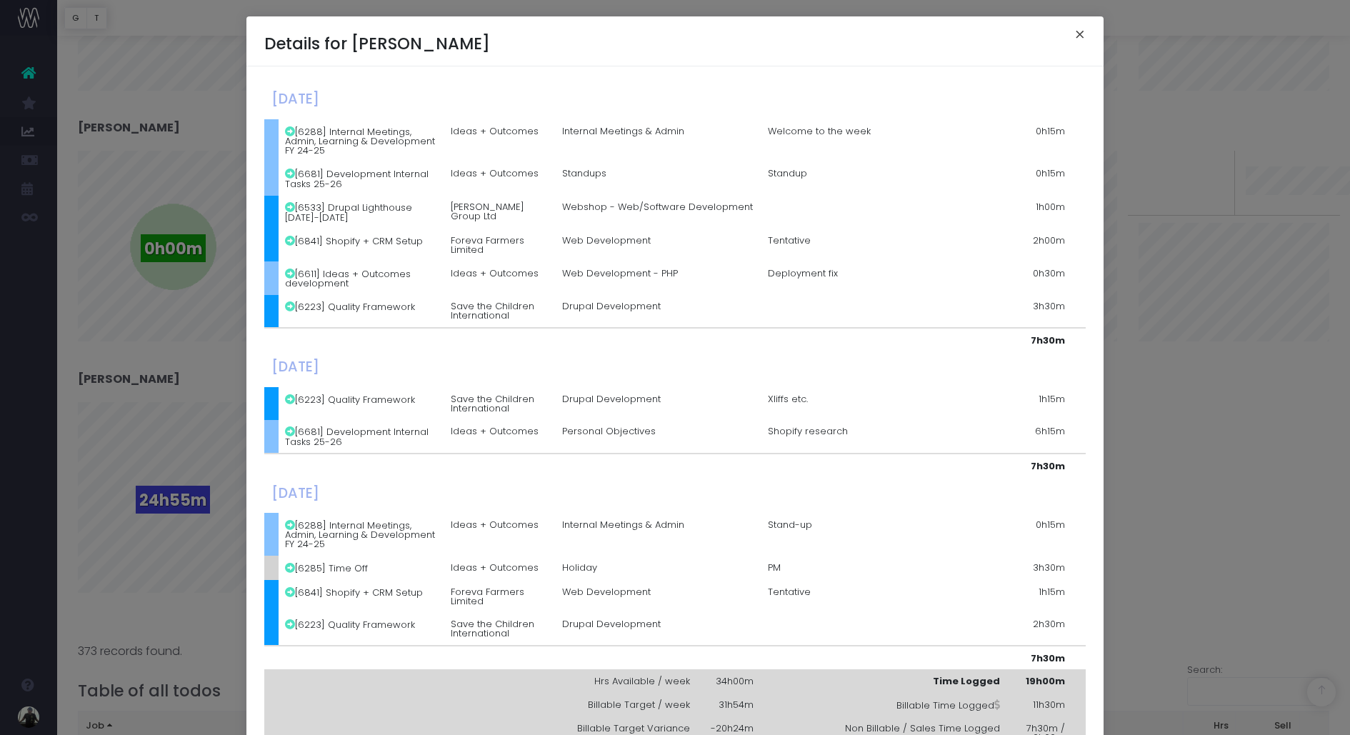
click at [1086, 26] on button "×" at bounding box center [1080, 36] width 30 height 23
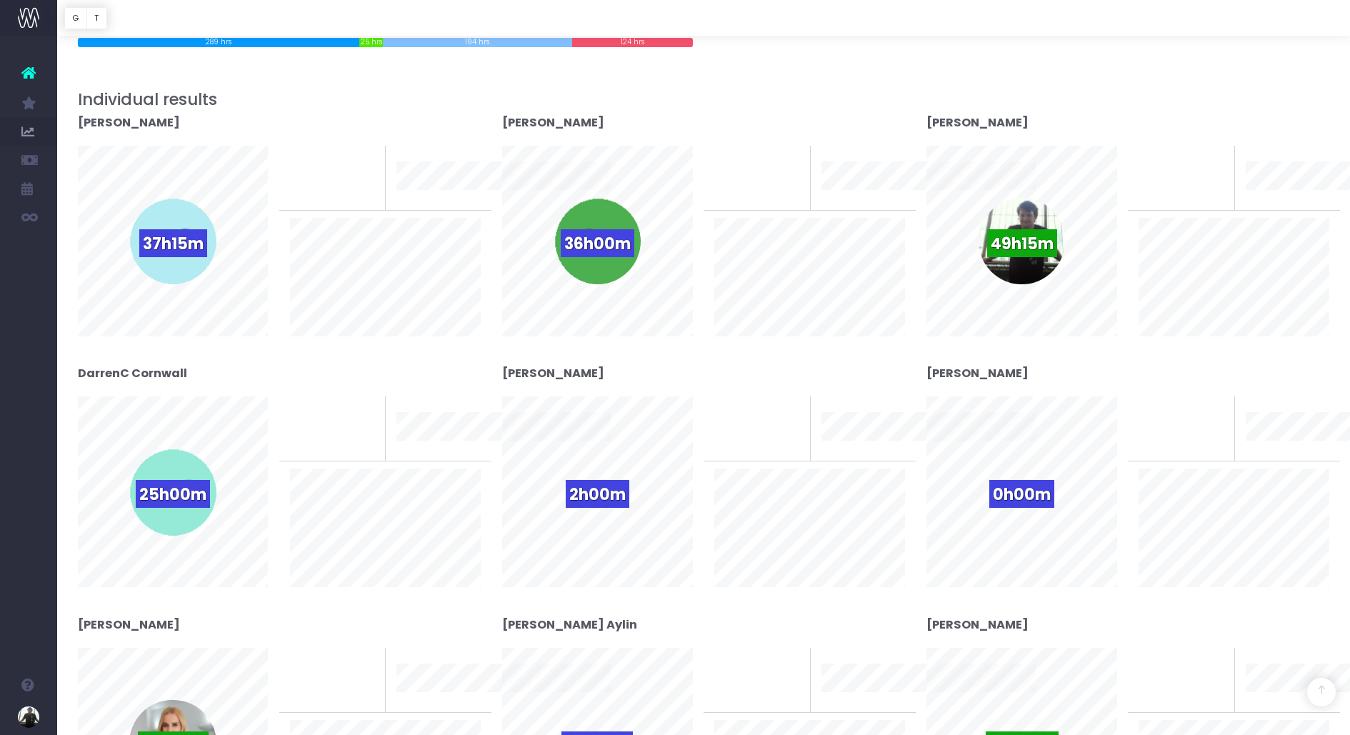
scroll to position [244, 0]
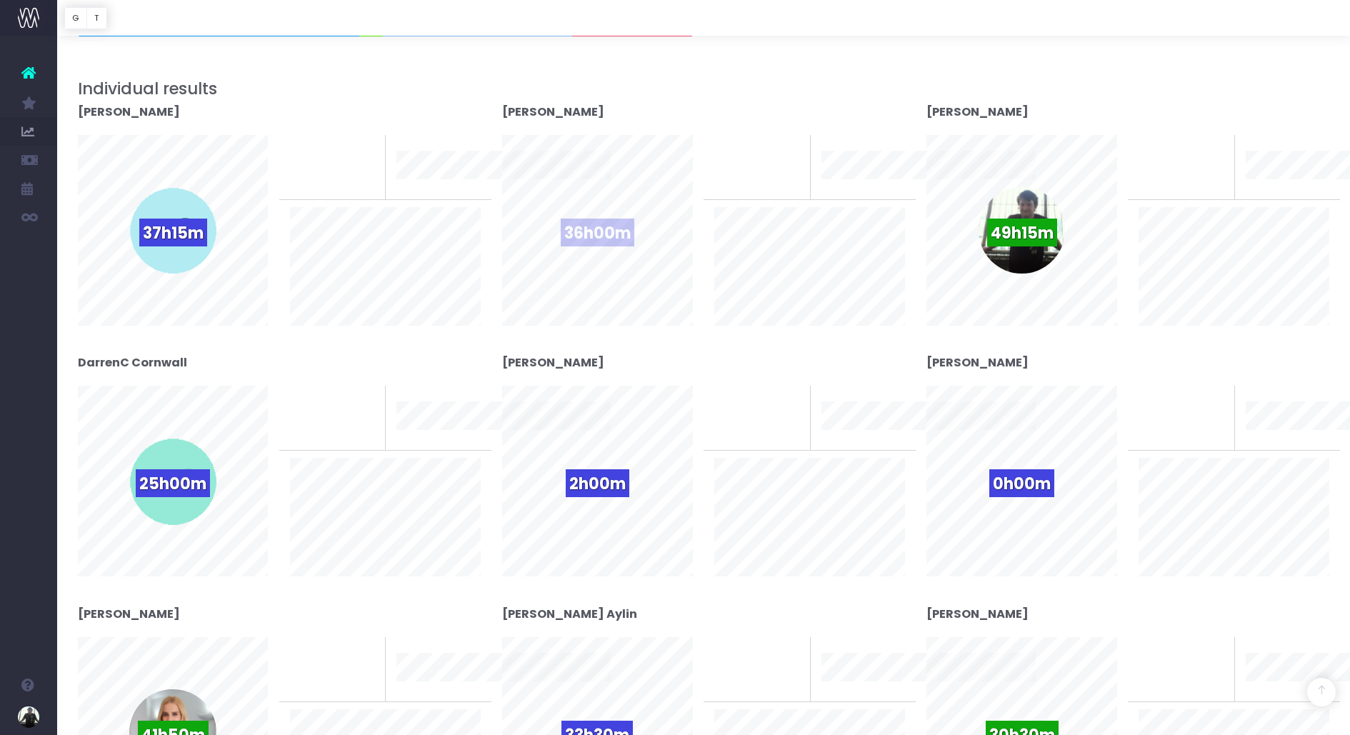
click at [601, 236] on span "36h00m" at bounding box center [598, 233] width 74 height 28
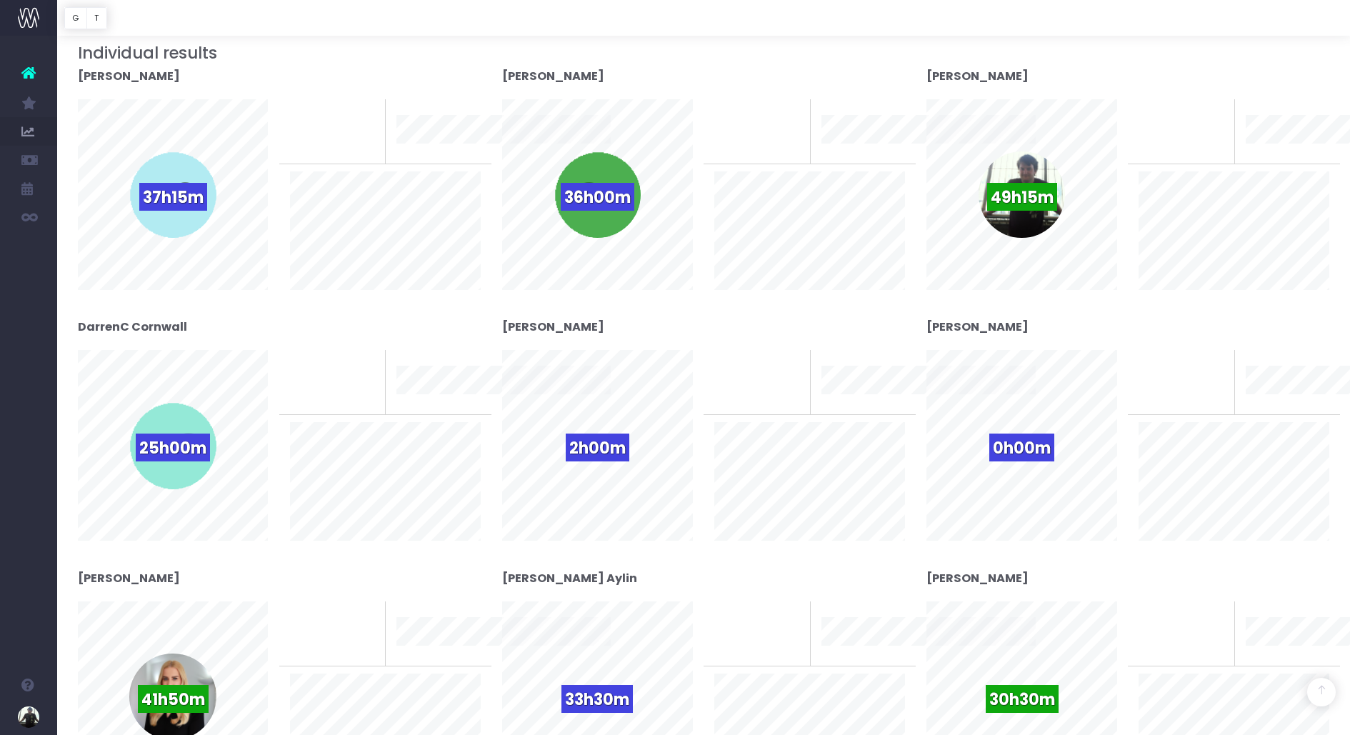
scroll to position [281, 0]
click at [1013, 211] on div "49h15m" at bounding box center [1021, 194] width 86 height 86
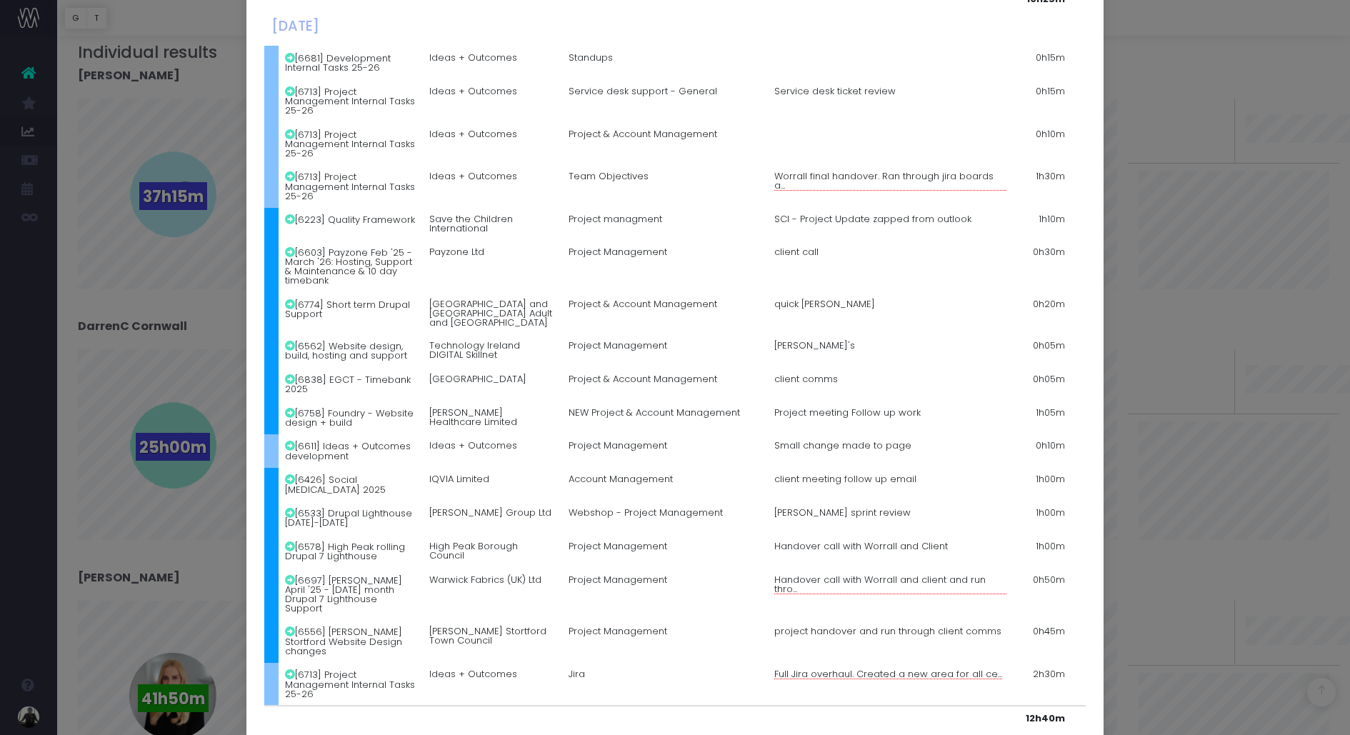
scroll to position [1256, 0]
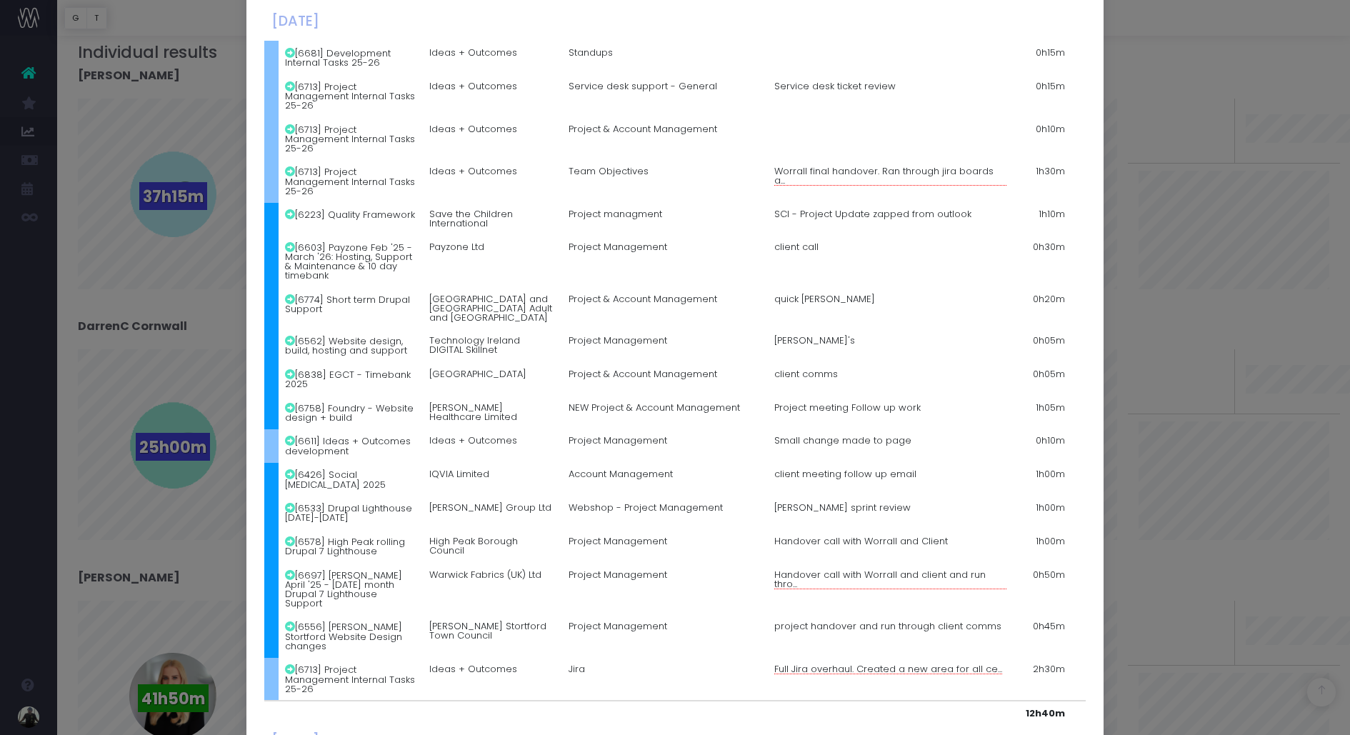
click at [1146, 391] on div "Details for [PERSON_NAME] × [DATE] [6713] Project Management Internal Tasks 25-…" at bounding box center [675, 367] width 1350 height 735
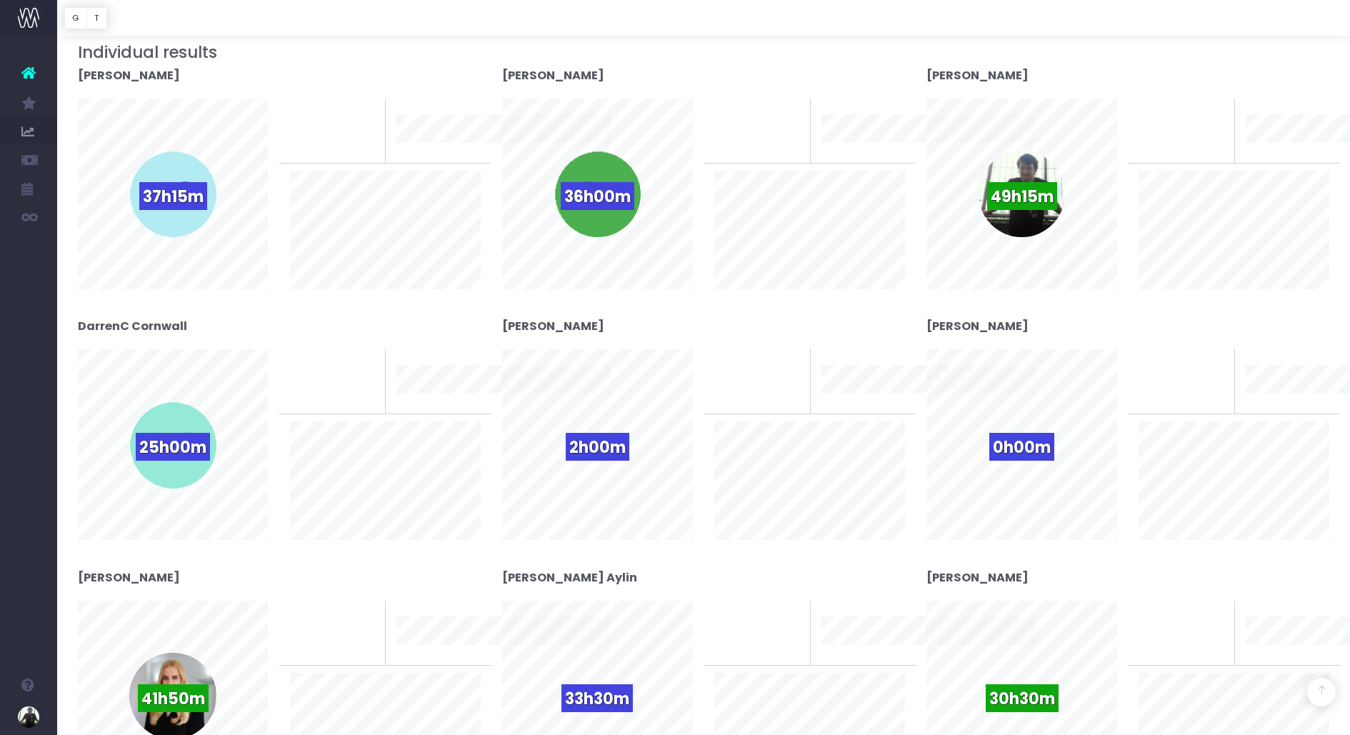
scroll to position [0, 0]
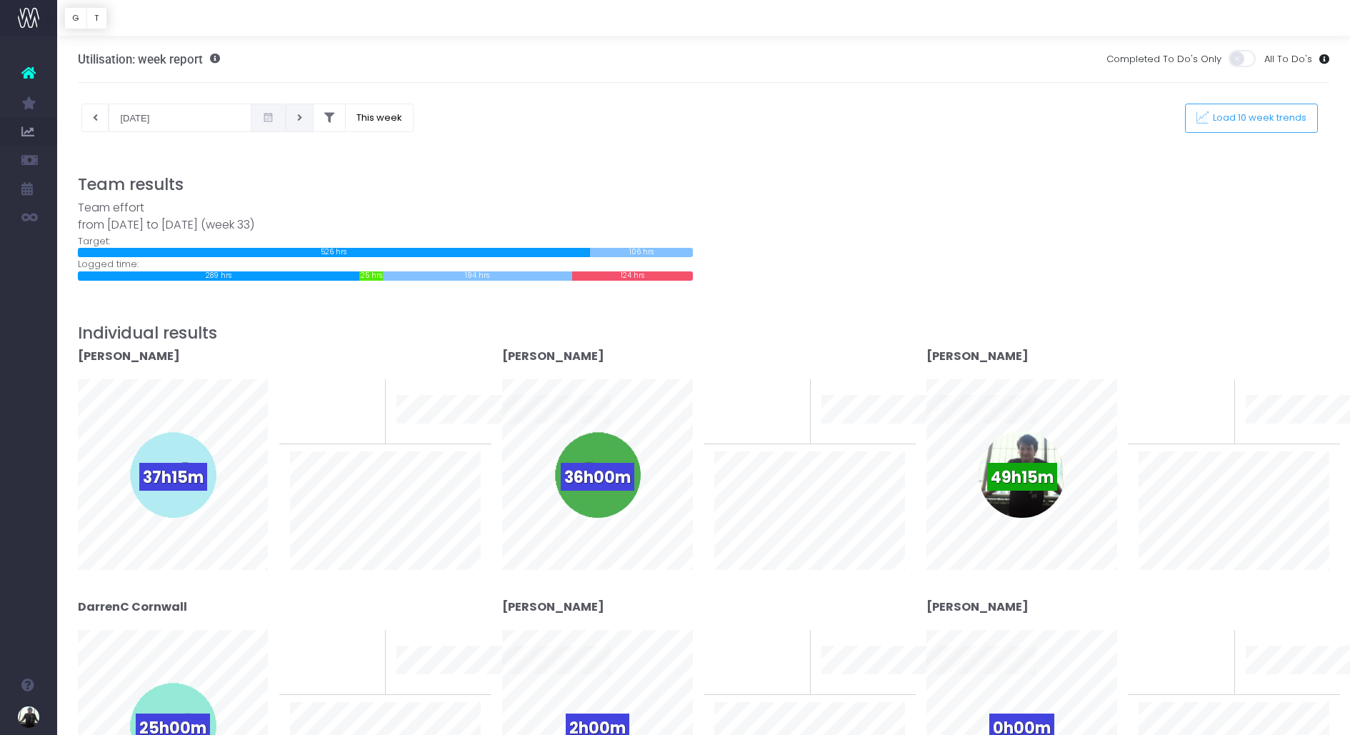
click at [286, 117] on button at bounding box center [300, 118] width 28 height 29
type input "[DATE]"
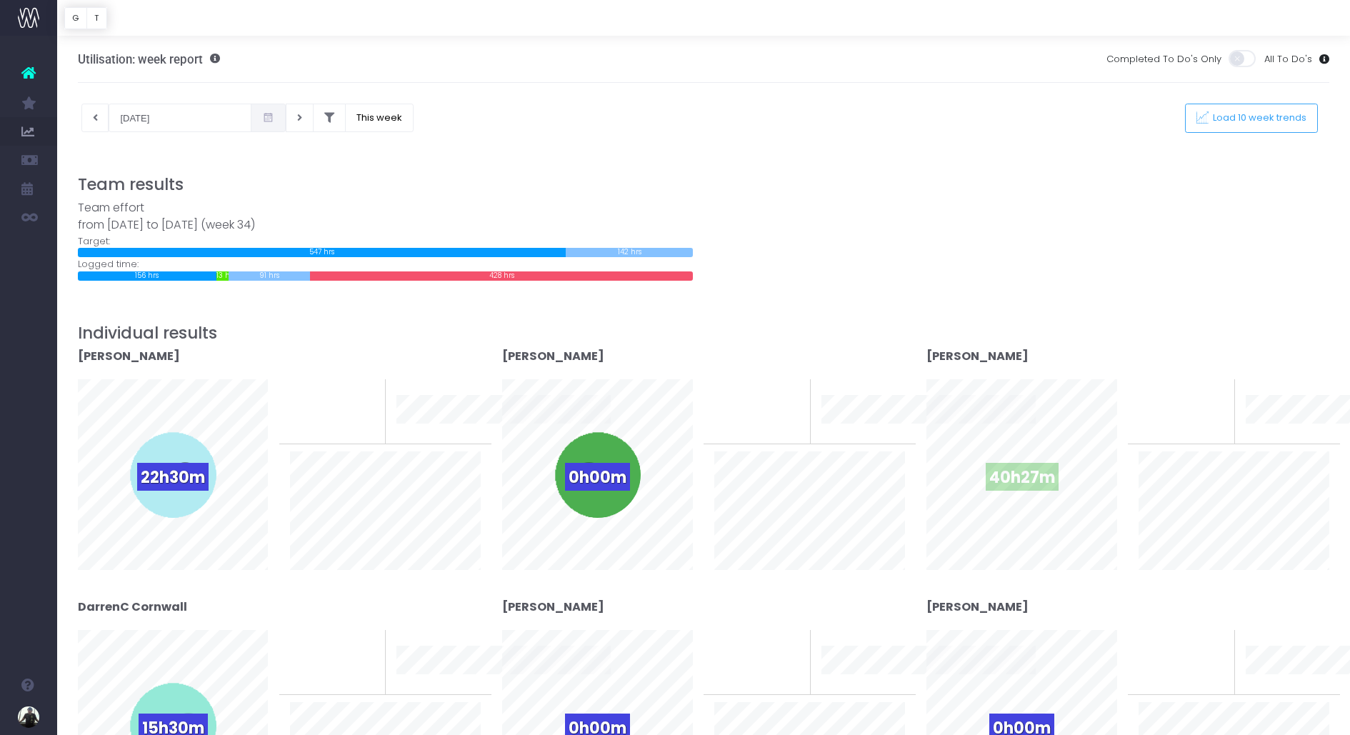
click at [1005, 471] on span "40h27m" at bounding box center [1022, 477] width 73 height 28
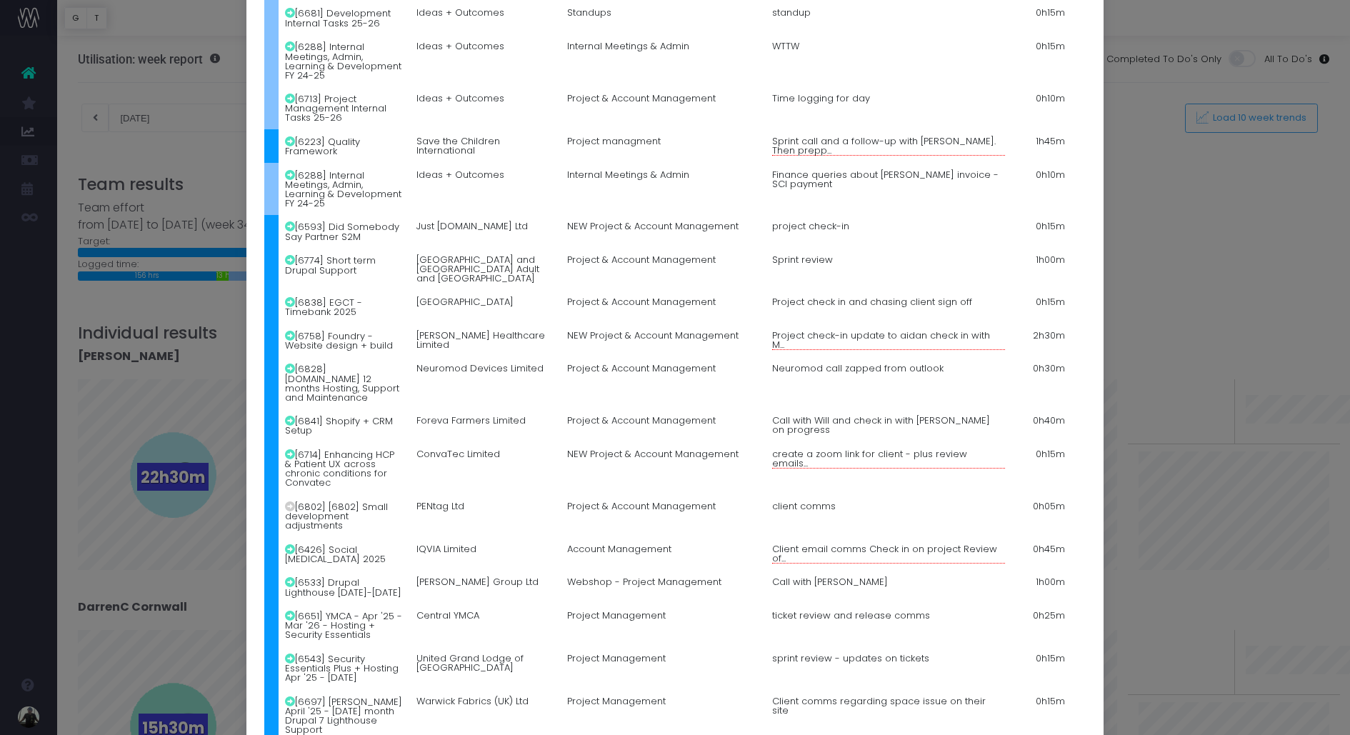
scroll to position [2, 0]
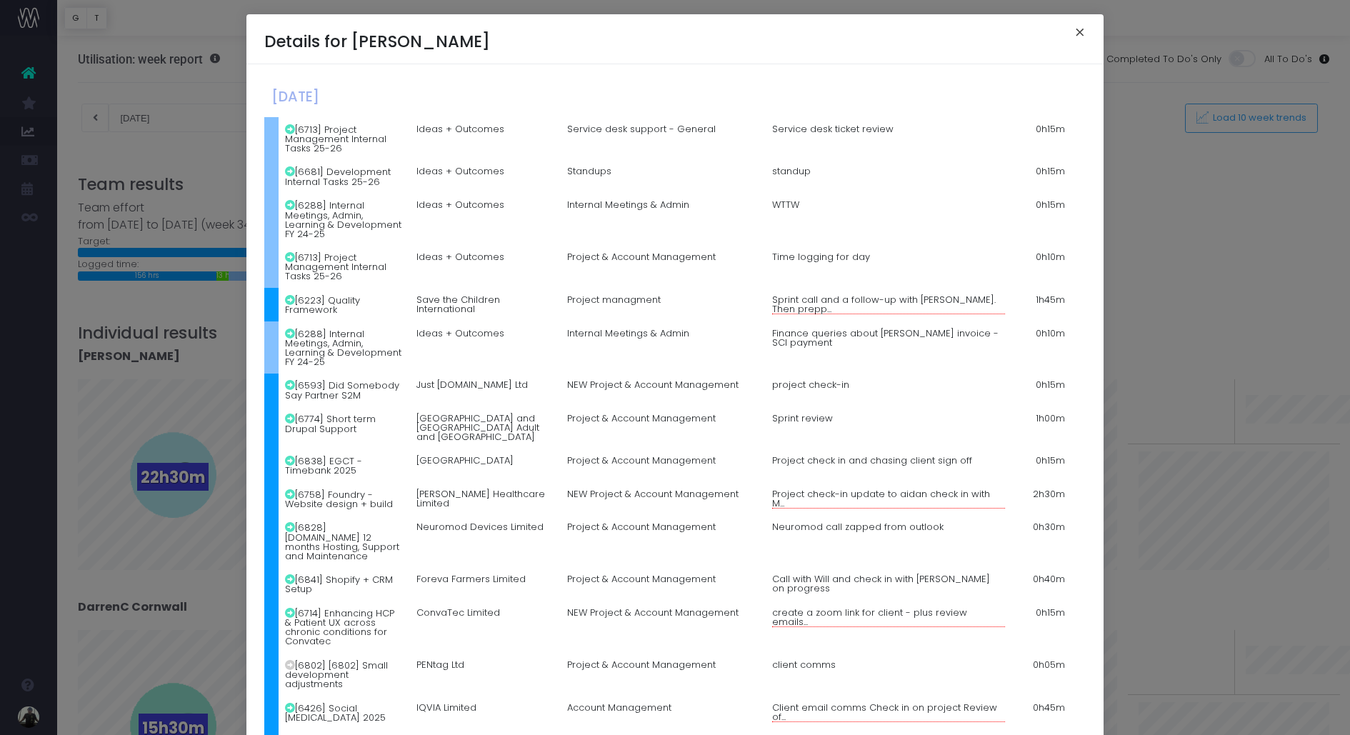
click at [1077, 39] on button "×" at bounding box center [1080, 34] width 30 height 23
